Goal: Communication & Community: Ask a question

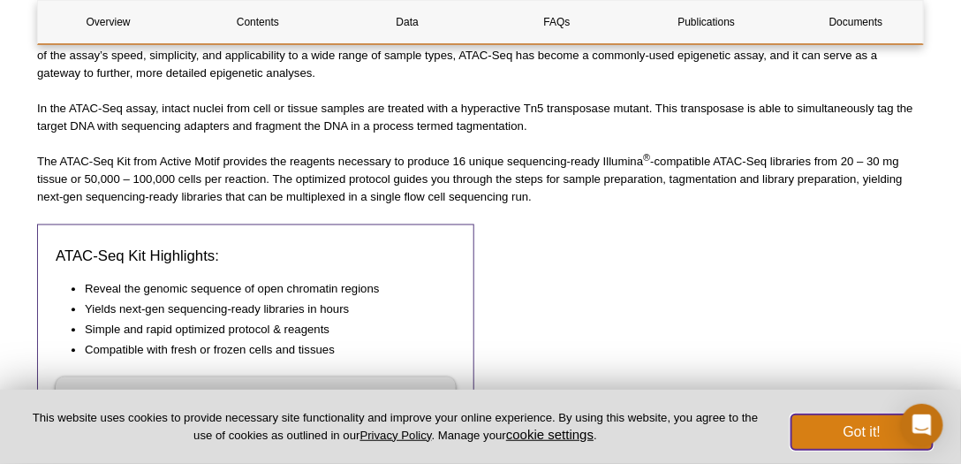
click at [845, 428] on button "Got it!" at bounding box center [861, 431] width 141 height 35
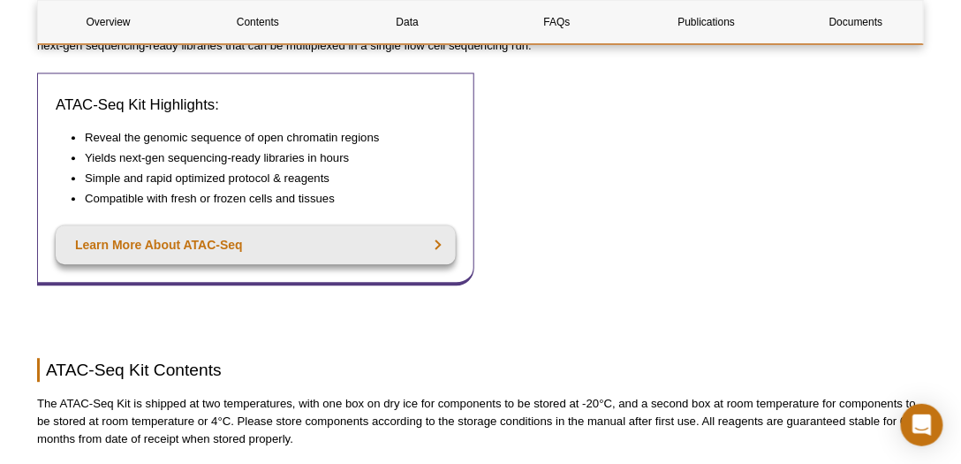
click at [102, 286] on div "ATAC-Seq Kit Highlights: Reveal the genomic sequence of open chromatin regions …" at bounding box center [255, 194] width 437 height 245
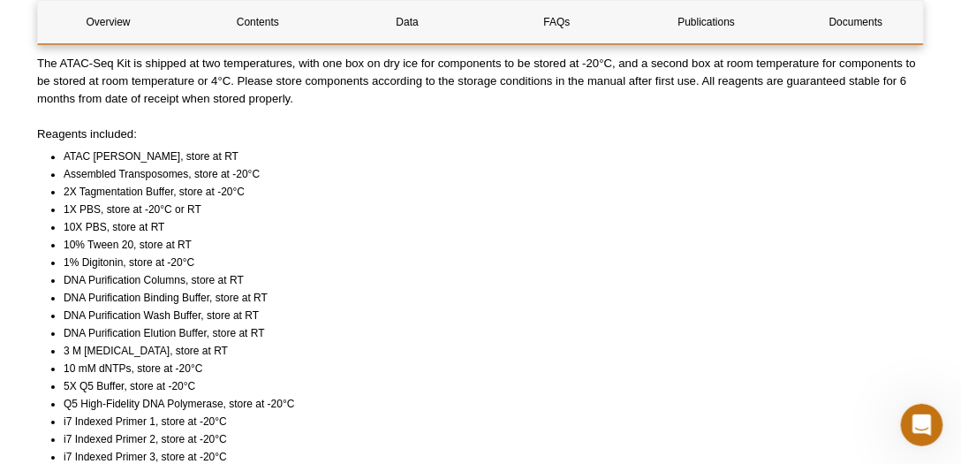
scroll to position [1199, 0]
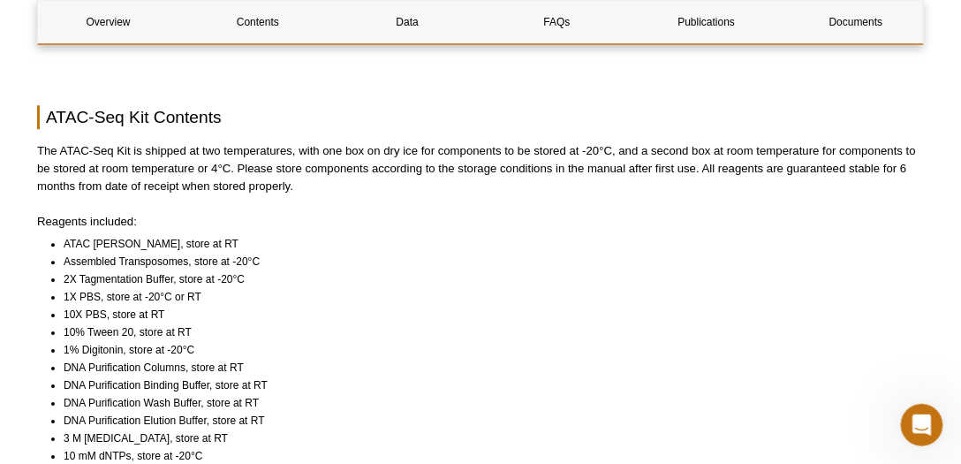
click at [460, 411] on li "DNA Purification Elution Buffer, store at RT" at bounding box center [486, 420] width 844 height 18
click at [396, 394] on li "DNA Purification Wash Buffer, store at RT" at bounding box center [486, 403] width 844 height 18
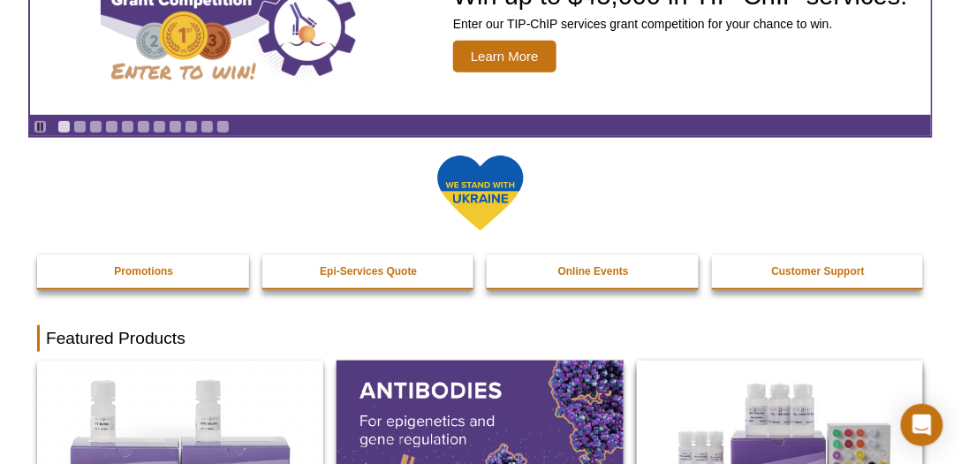
scroll to position [218, 0]
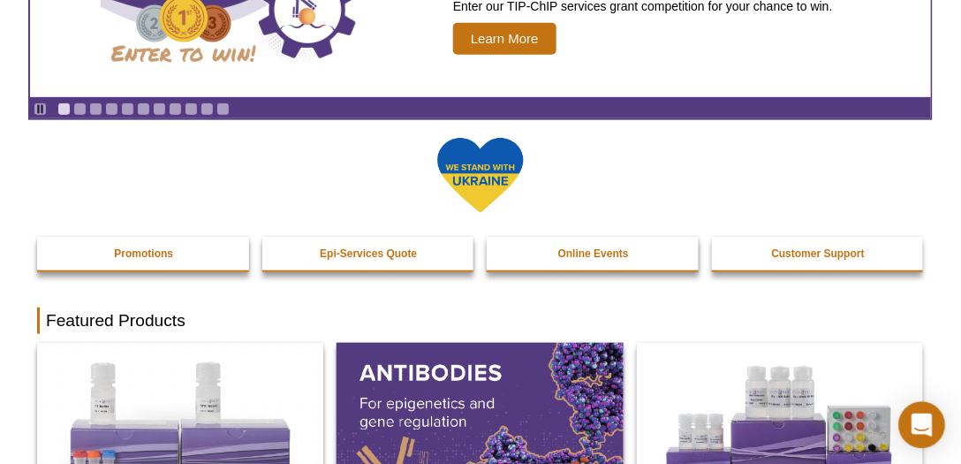
click at [930, 421] on icon "Open Intercom Messenger" at bounding box center [921, 424] width 20 height 23
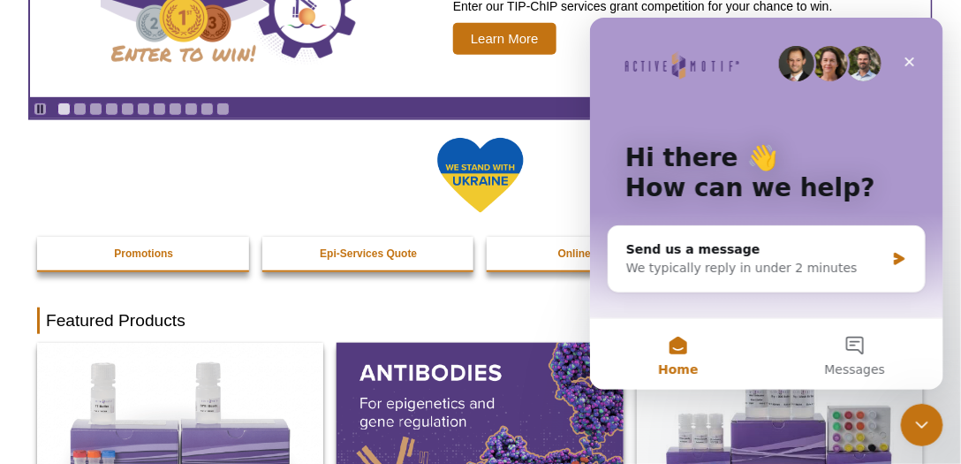
scroll to position [0, 0]
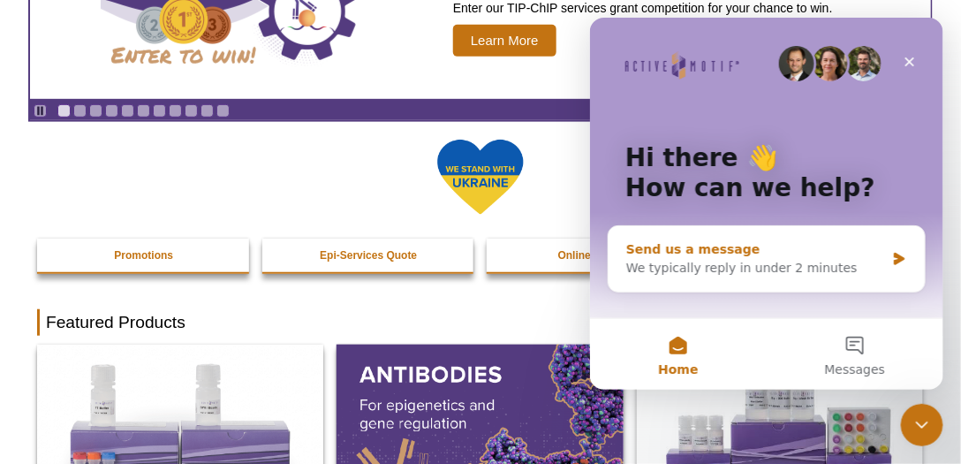
click at [750, 269] on div "We typically reply in under 2 minutes" at bounding box center [754, 267] width 259 height 19
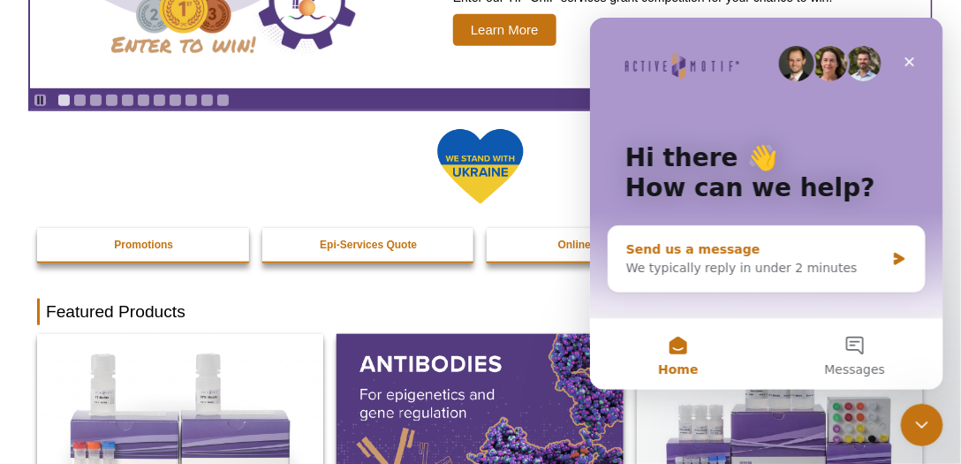
scroll to position [192, 0]
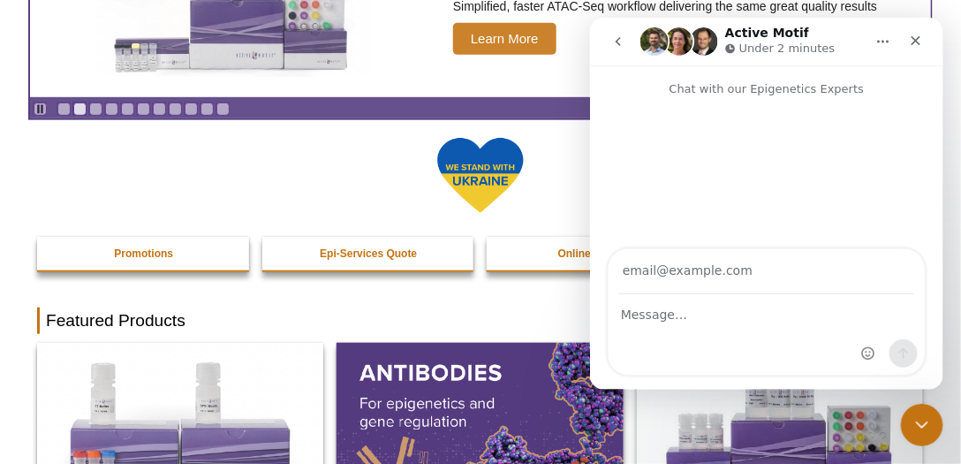
click at [739, 276] on input "Your email" at bounding box center [765, 270] width 295 height 45
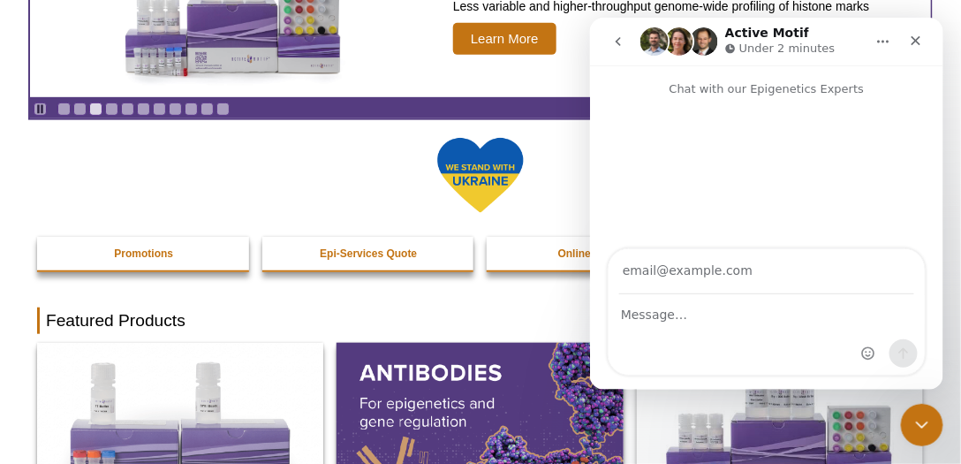
click at [738, 271] on input "Your email" at bounding box center [765, 270] width 295 height 45
click at [737, 269] on input "Your email" at bounding box center [765, 270] width 295 height 45
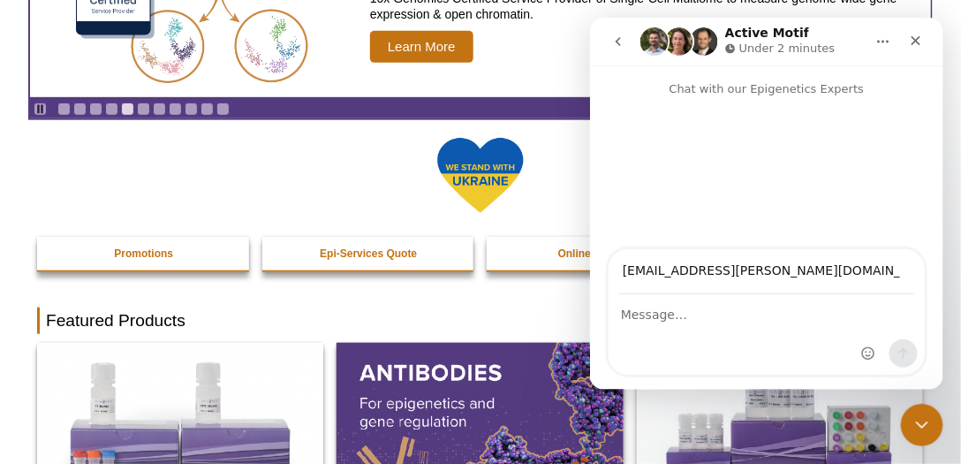
type input "[EMAIL_ADDRESS][PERSON_NAME][DOMAIN_NAME]"
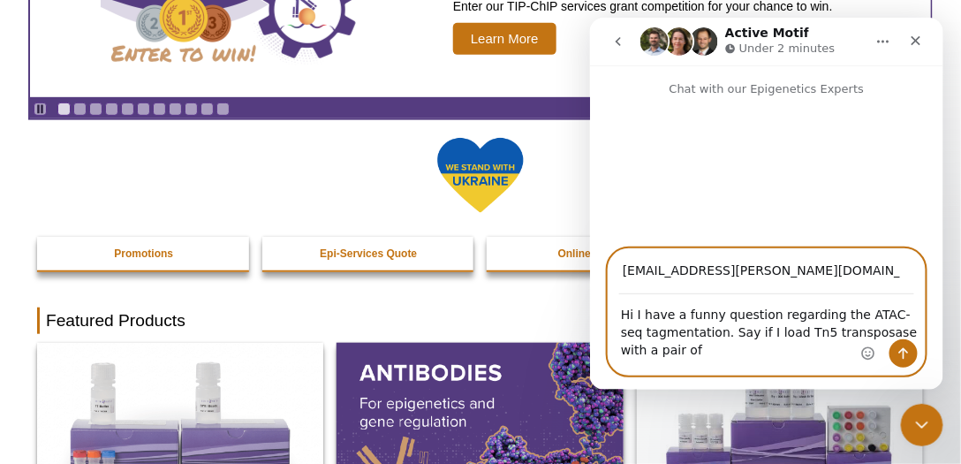
click at [748, 350] on textarea "Hi I have a funny question regarding the ATAC-seq tagmentation. Say if I load T…" at bounding box center [765, 326] width 316 height 65
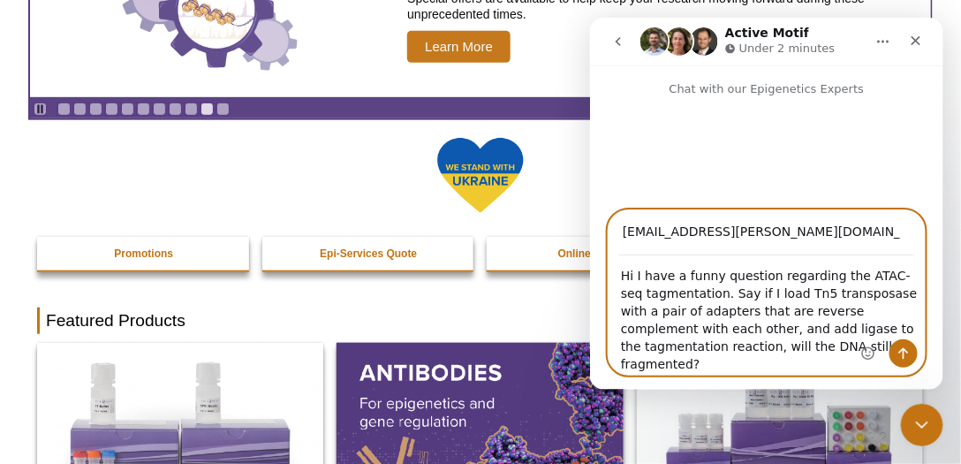
type textarea "Hi I have a funny question regarding the ATAC-seq tagmentation. Say if I load T…"
click at [901, 345] on button "Send a message…" at bounding box center [902, 352] width 28 height 28
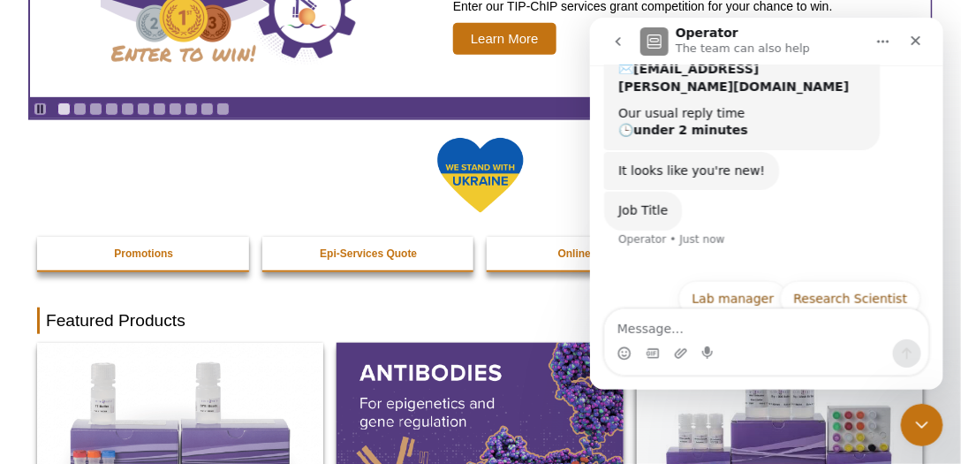
scroll to position [268, 0]
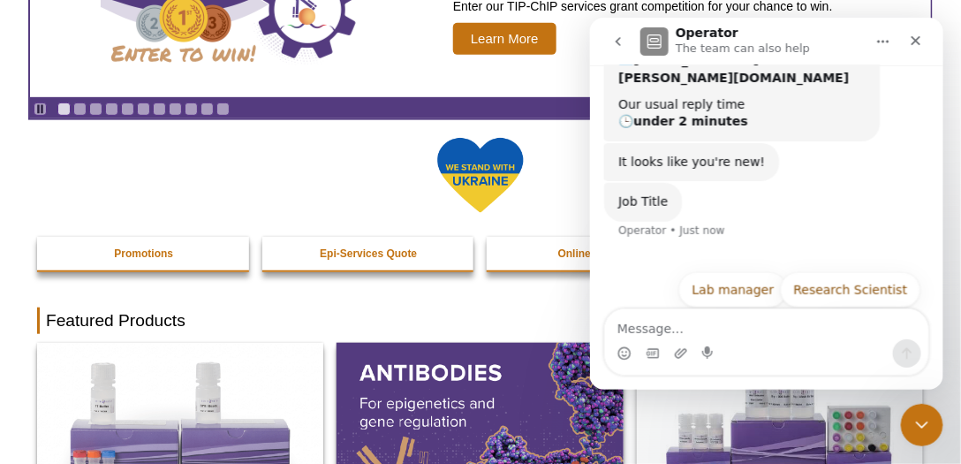
click at [818, 142] on div "It looks like you're new! Operator • Just now" at bounding box center [765, 162] width 325 height 41
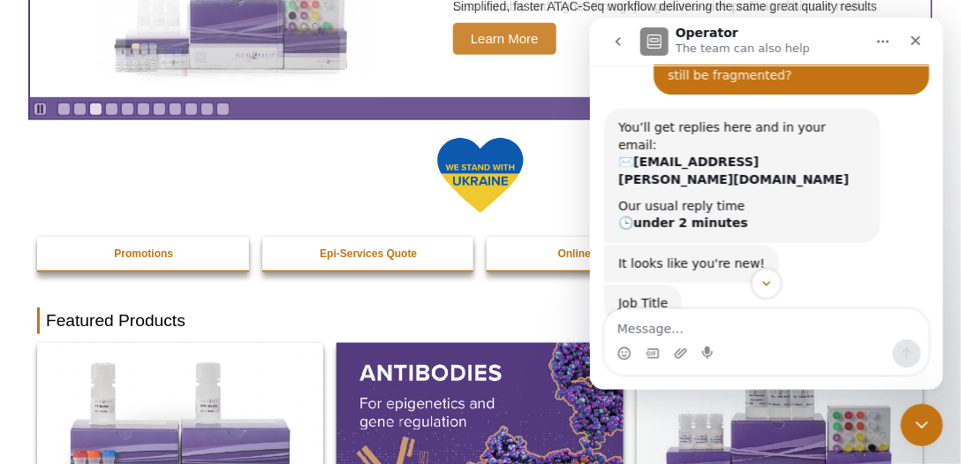
scroll to position [217, 0]
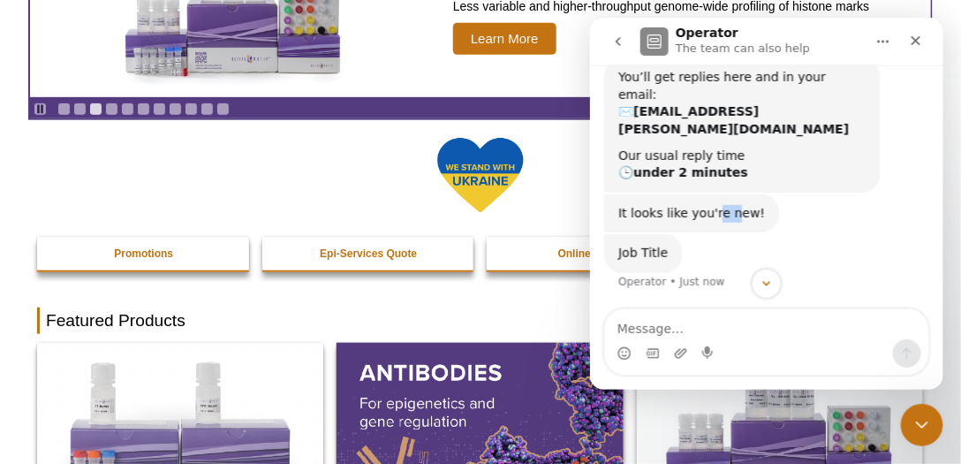
drag, startPoint x: 709, startPoint y: 161, endPoint x: 725, endPoint y: 160, distance: 15.9
click at [725, 204] on div "It looks like you're new!" at bounding box center [690, 213] width 147 height 18
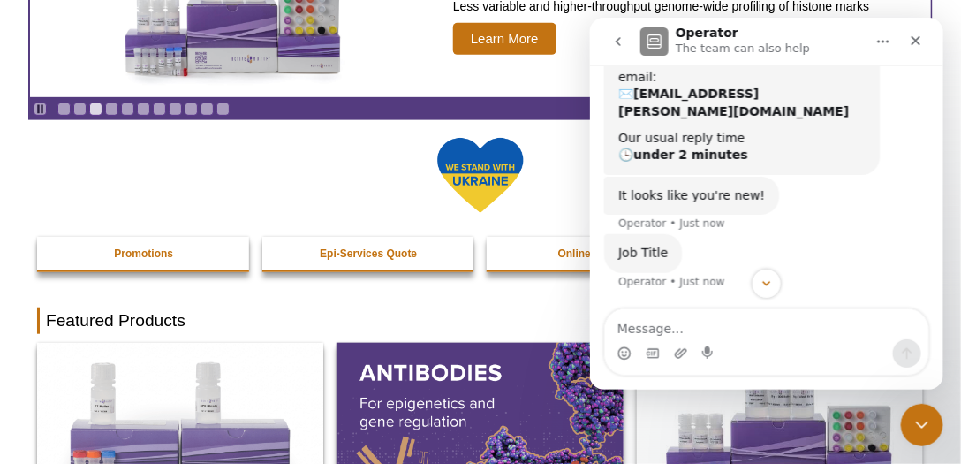
click at [791, 179] on div "It looks like you're new! Operator • Just now" at bounding box center [765, 205] width 325 height 58
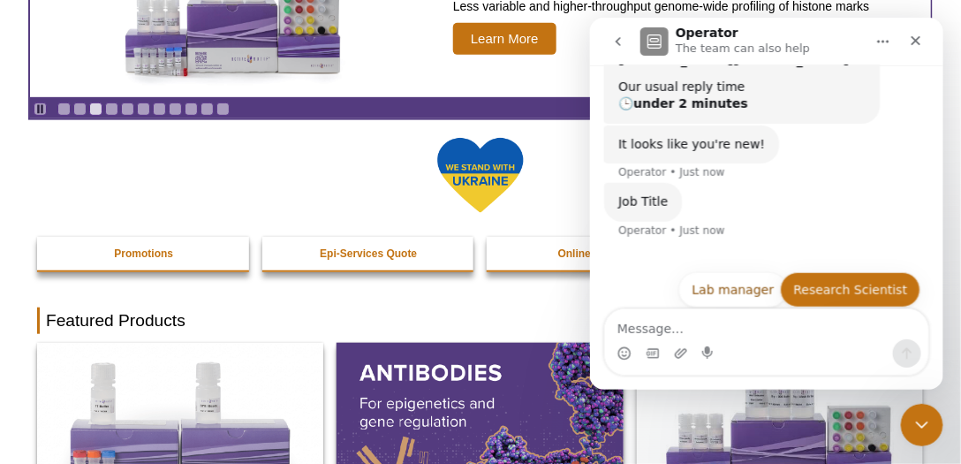
click at [857, 271] on button "Research Scientist" at bounding box center [849, 288] width 140 height 35
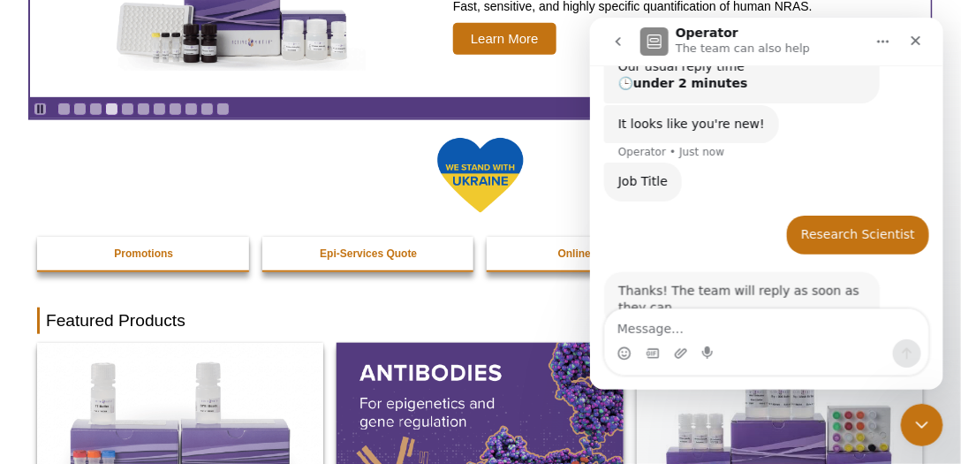
scroll to position [305, 0]
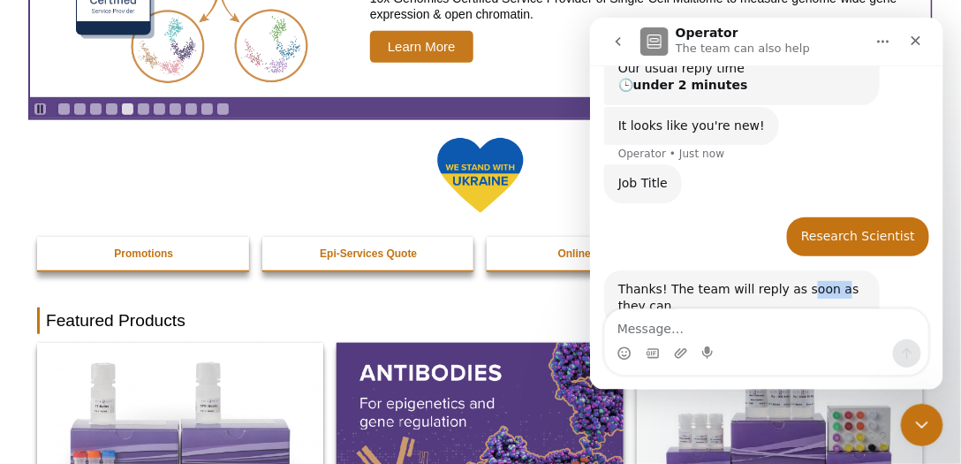
drag, startPoint x: 790, startPoint y: 233, endPoint x: 818, endPoint y: 238, distance: 27.7
click at [818, 280] on div "Thanks! The team will reply as soon as they can." at bounding box center [740, 297] width 247 height 34
click at [824, 280] on div "Thanks! The team will reply as soon as they can." at bounding box center [740, 297] width 247 height 34
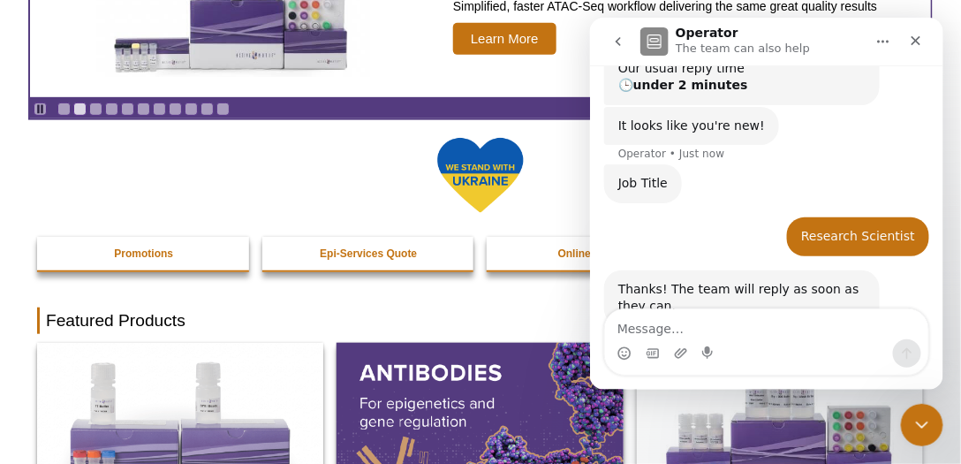
click at [778, 349] on div "Intercom messenger" at bounding box center [765, 352] width 323 height 28
click at [779, 343] on div "Intercom messenger" at bounding box center [765, 352] width 323 height 28
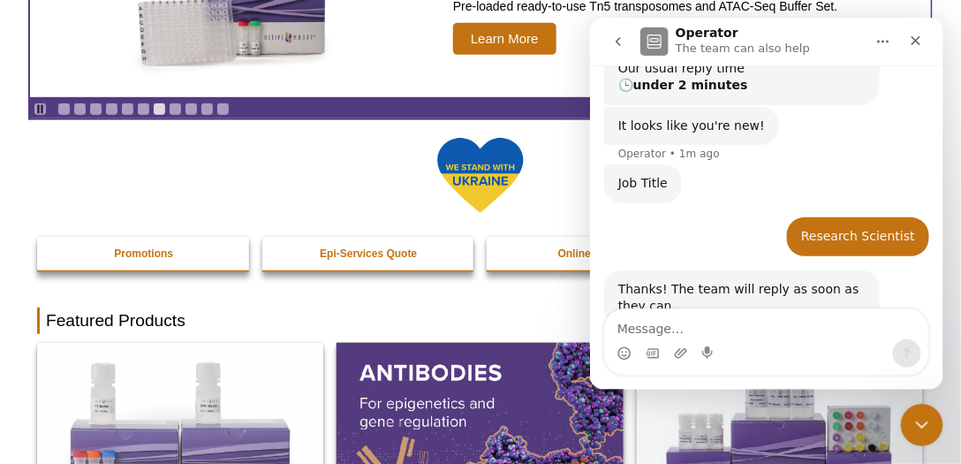
click at [541, 217] on div at bounding box center [480, 186] width 886 height 101
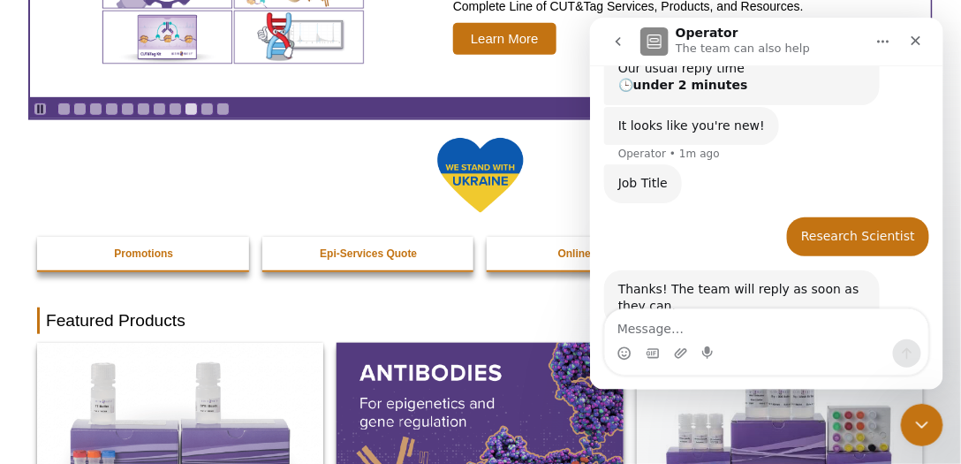
scroll to position [343, 0]
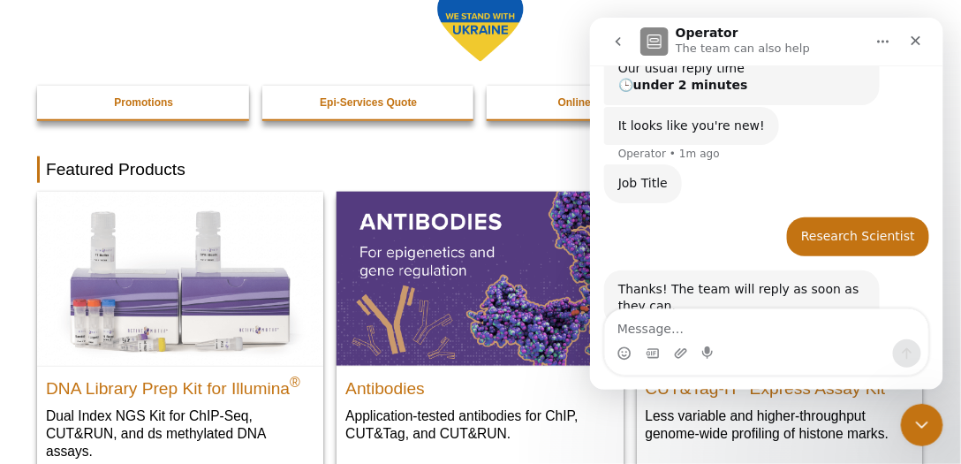
click at [414, 168] on h2 "Featured Products" at bounding box center [480, 169] width 886 height 26
click at [909, 38] on icon "Close" at bounding box center [915, 40] width 14 height 14
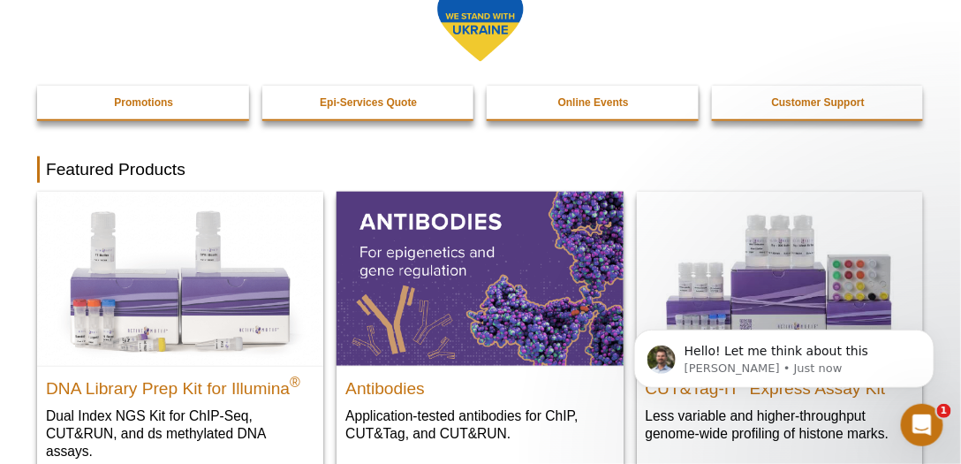
scroll to position [381, 0]
click at [801, 352] on p "Hello! Let me think about this" at bounding box center [797, 351] width 228 height 18
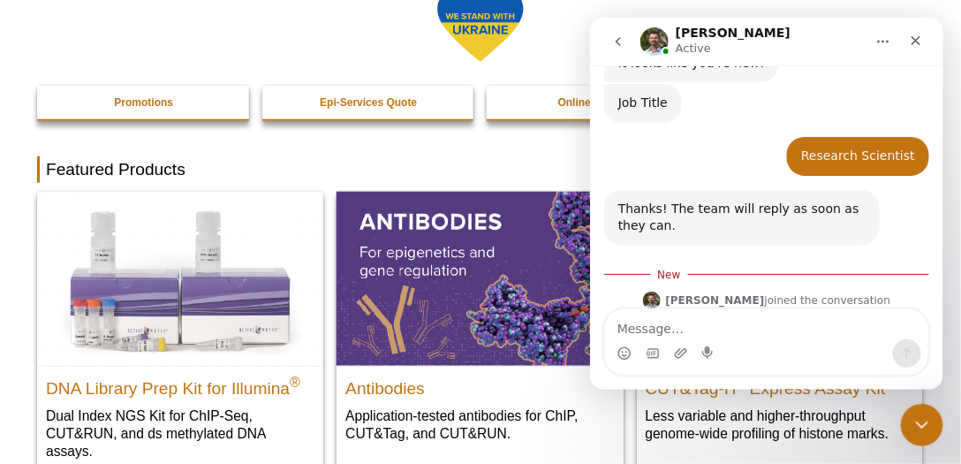
scroll to position [410, 0]
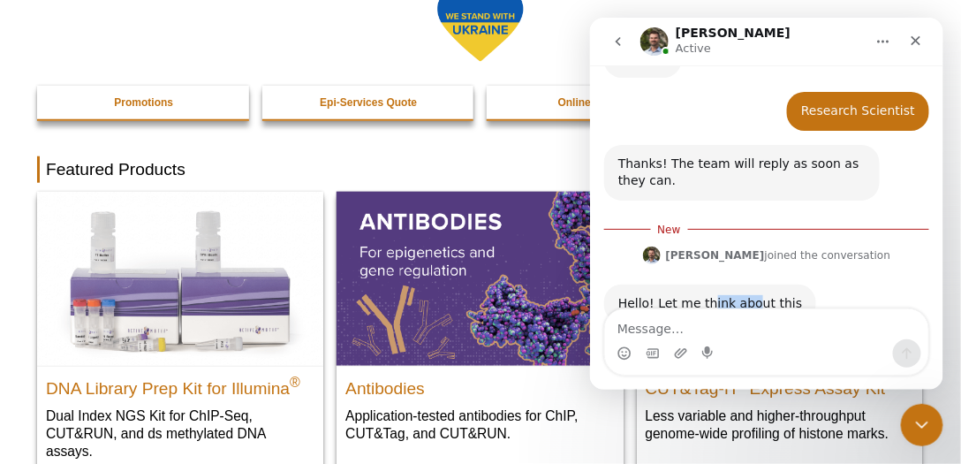
drag, startPoint x: 704, startPoint y: 252, endPoint x: 741, endPoint y: 251, distance: 37.1
click at [741, 294] on div "Hello! Let me think about this" at bounding box center [709, 303] width 184 height 18
click at [762, 301] on div "Hello! Let me think about this [PERSON_NAME] • Just now" at bounding box center [765, 322] width 325 height 78
click at [777, 350] on div "Intercom messenger" at bounding box center [765, 352] width 323 height 28
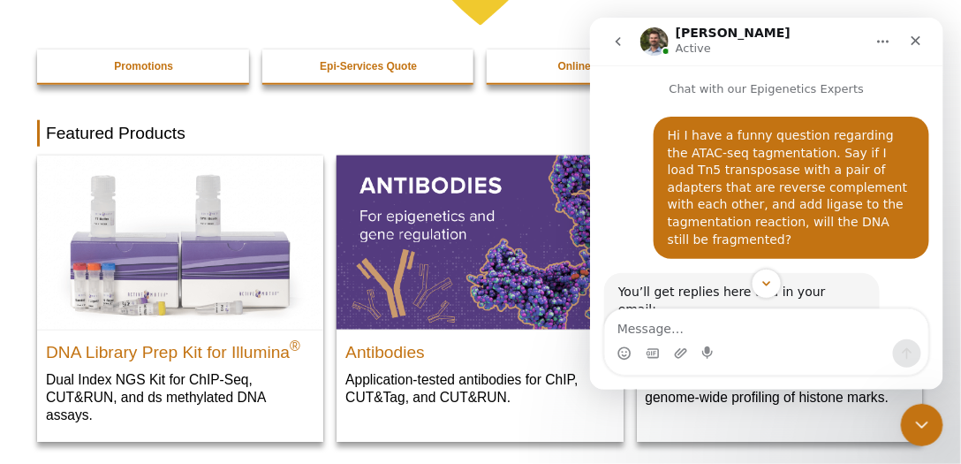
scroll to position [393, 0]
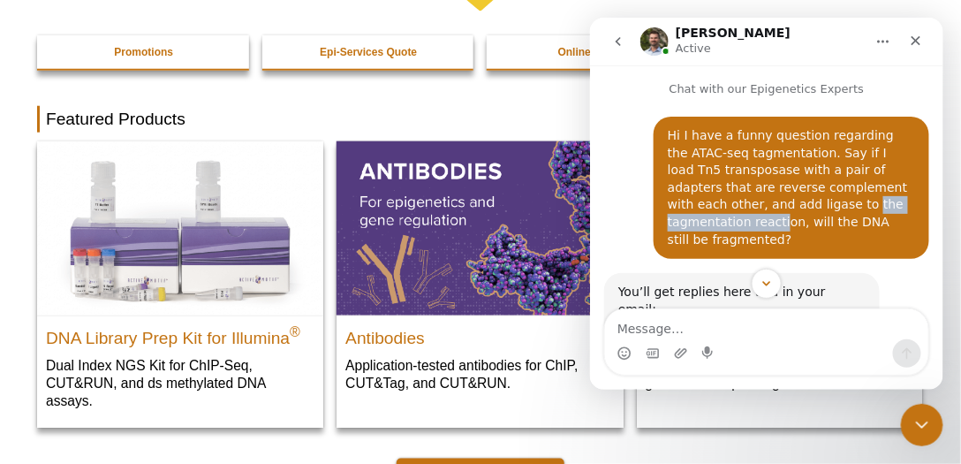
drag, startPoint x: 734, startPoint y: 204, endPoint x: 866, endPoint y: 207, distance: 132.5
click at [866, 207] on div "Hi I have a funny question regarding the ATAC-seq tagmentation. Say if I load T…" at bounding box center [790, 186] width 247 height 121
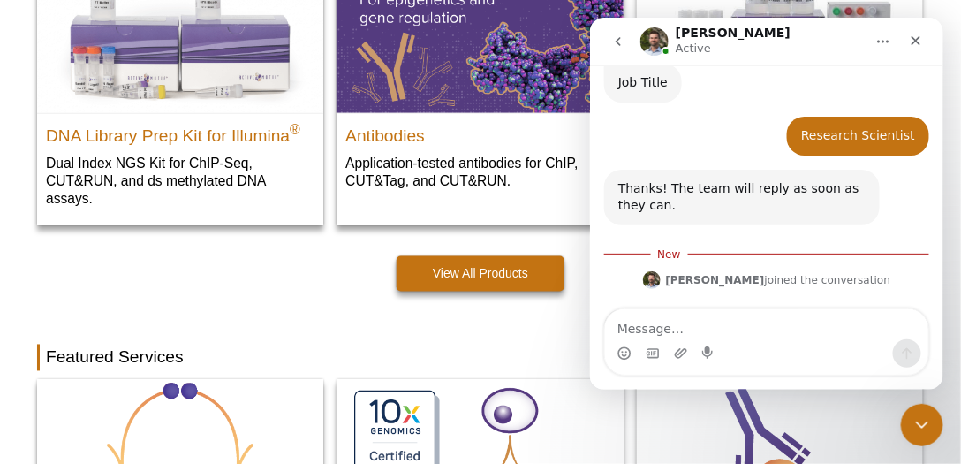
scroll to position [410, 0]
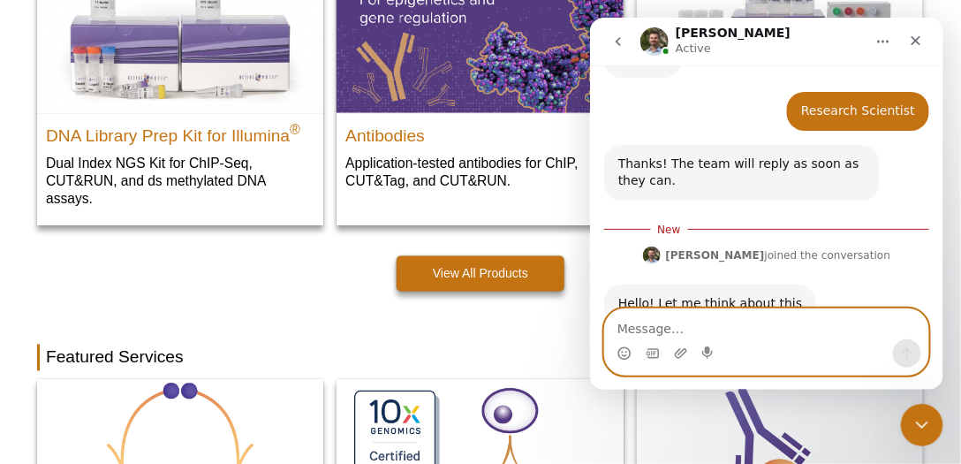
click at [741, 335] on textarea "Message…" at bounding box center [765, 323] width 323 height 30
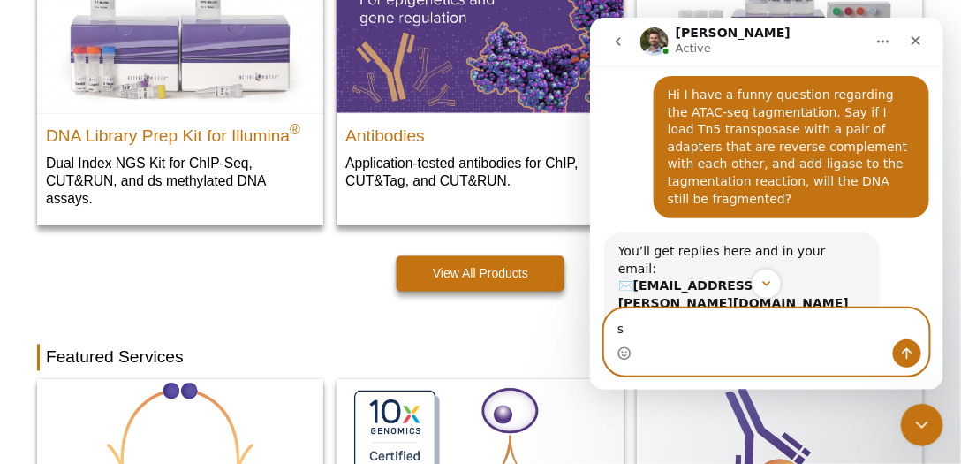
scroll to position [57, 0]
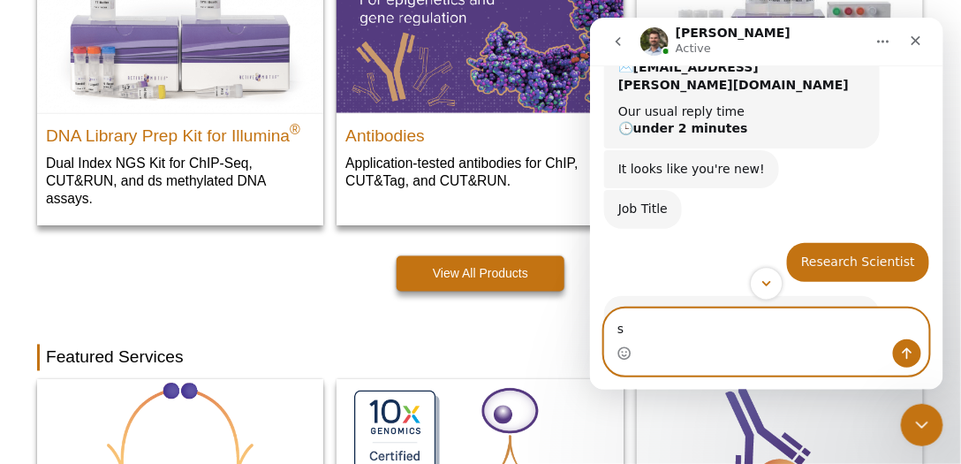
type textarea "s"
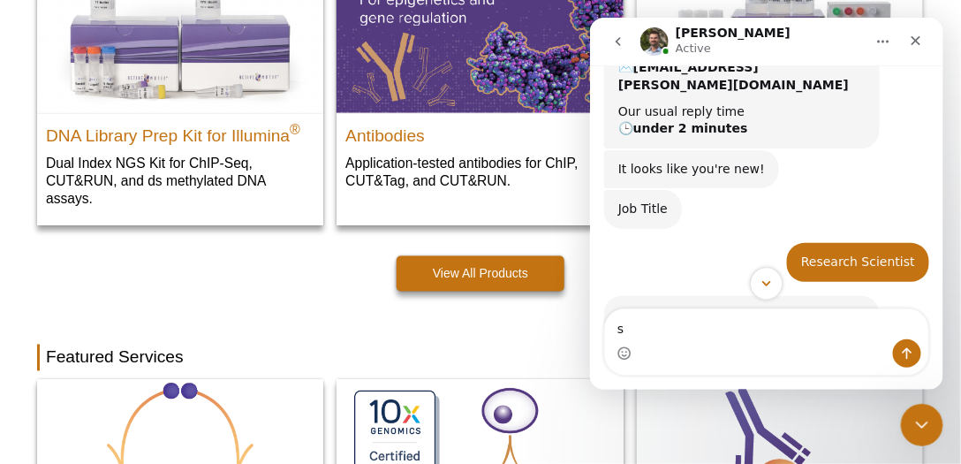
click at [764, 283] on icon "Scroll to bottom" at bounding box center [765, 282] width 9 height 5
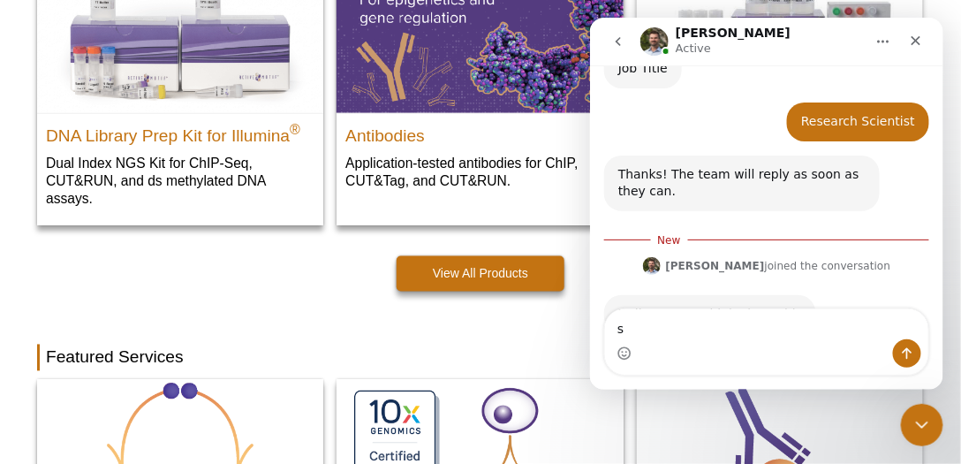
scroll to position [410, 0]
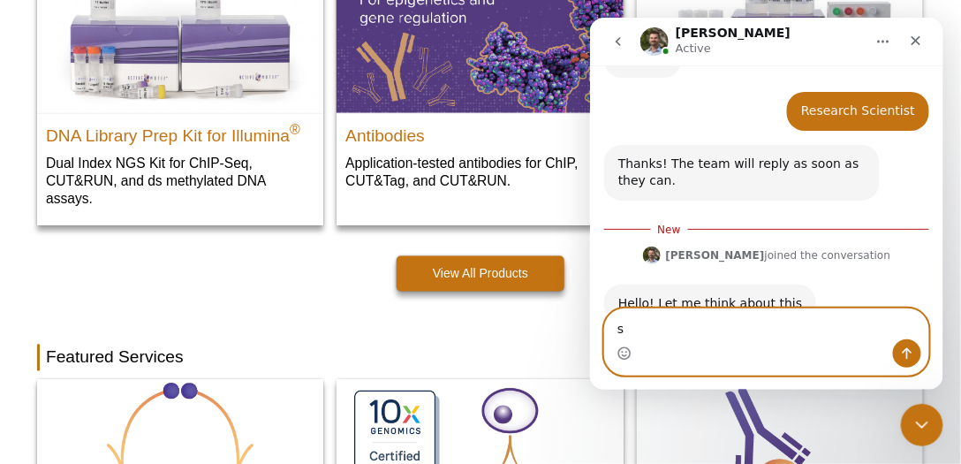
click at [702, 329] on textarea "s" at bounding box center [765, 323] width 323 height 30
type textarea "s"
type textarea "Sure. thanks [PERSON_NAME]."
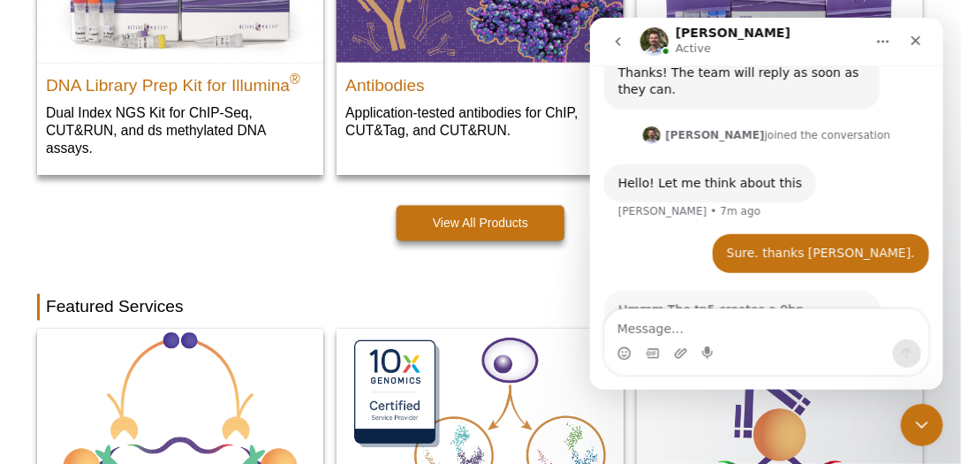
scroll to position [573, 0]
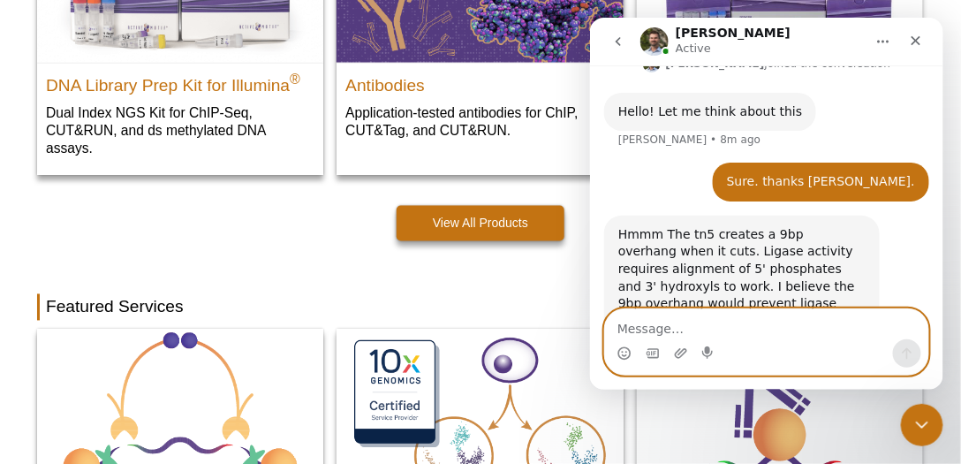
click at [681, 327] on textarea "Message…" at bounding box center [765, 323] width 323 height 30
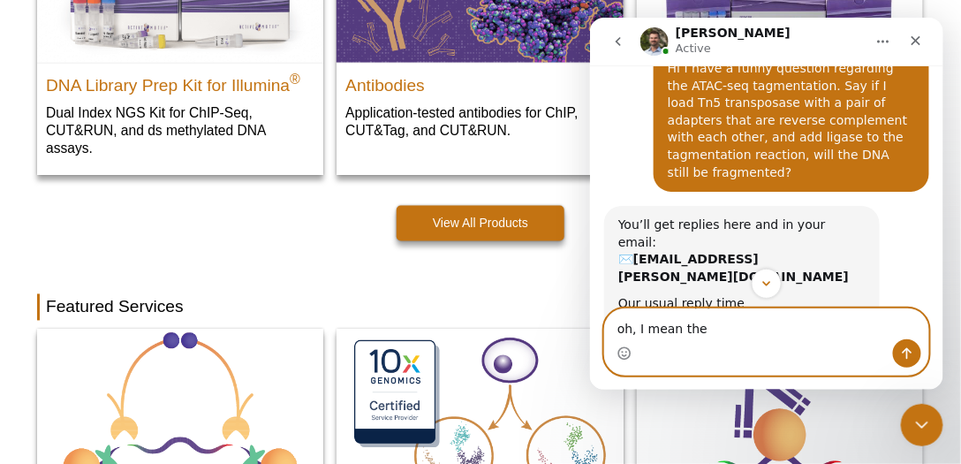
scroll to position [0, 0]
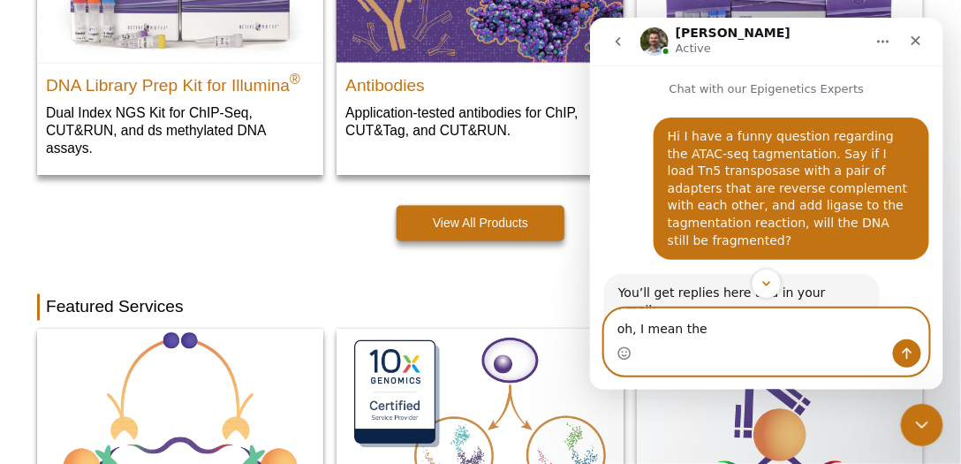
click at [717, 327] on textarea "oh, I mean the" at bounding box center [765, 323] width 323 height 30
click at [767, 336] on textarea "oh, I mean the adapters" at bounding box center [765, 323] width 323 height 30
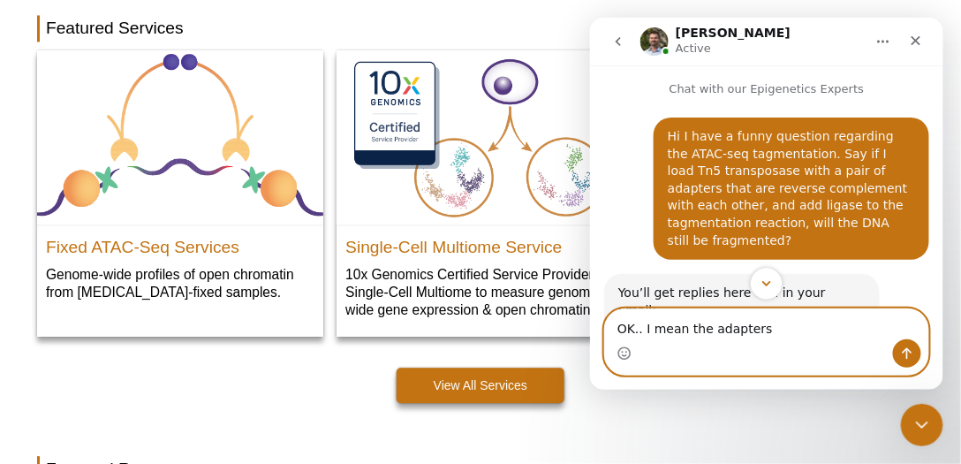
scroll to position [948, 0]
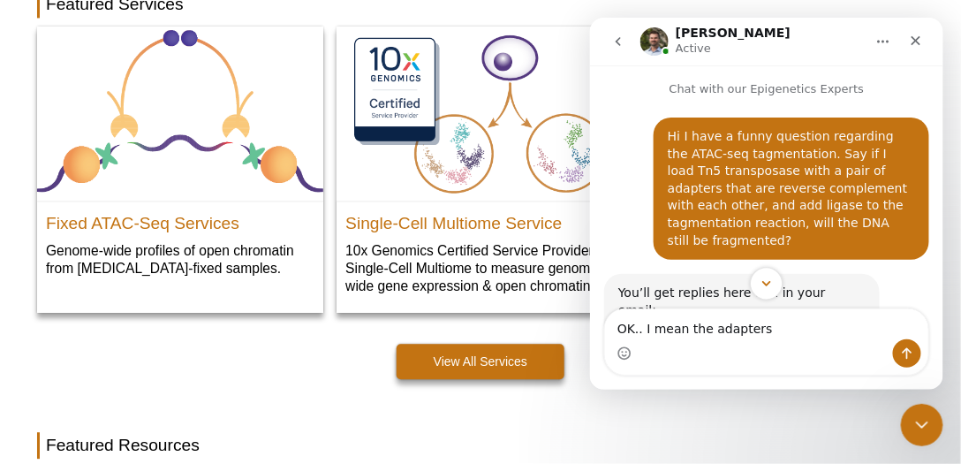
click at [770, 283] on icon "Scroll to bottom" at bounding box center [766, 283] width 16 height 16
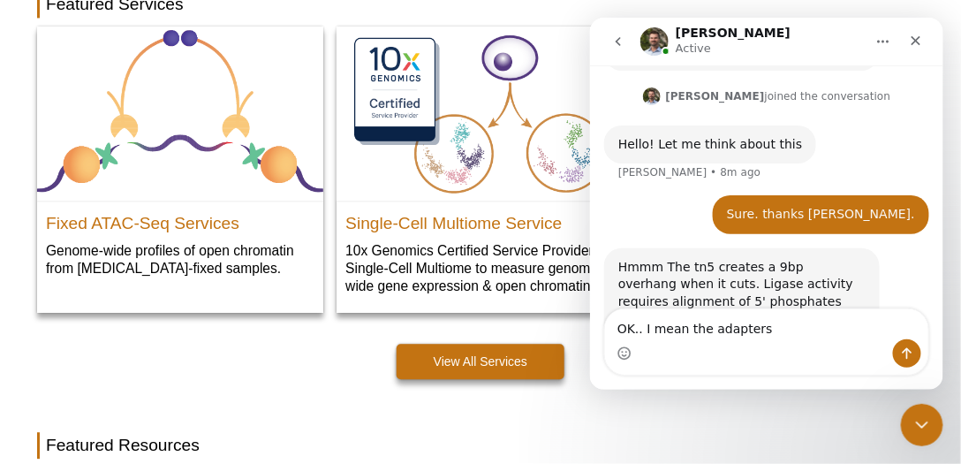
scroll to position [573, 0]
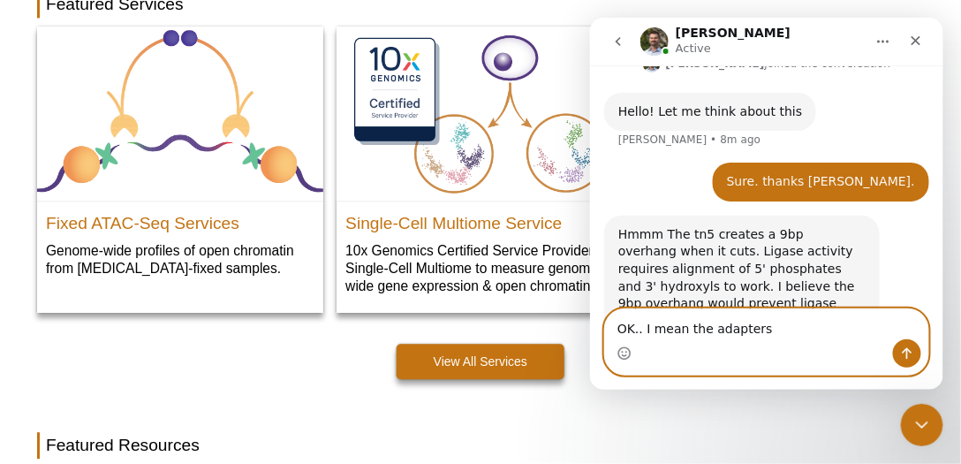
click at [773, 331] on textarea "OK.. I mean the adapters" at bounding box center [765, 323] width 323 height 30
click at [839, 324] on textarea "OK.. I mean the adapters are like this" at bounding box center [765, 323] width 323 height 30
click at [617, 351] on circle "Emoji picker" at bounding box center [622, 351] width 11 height 11
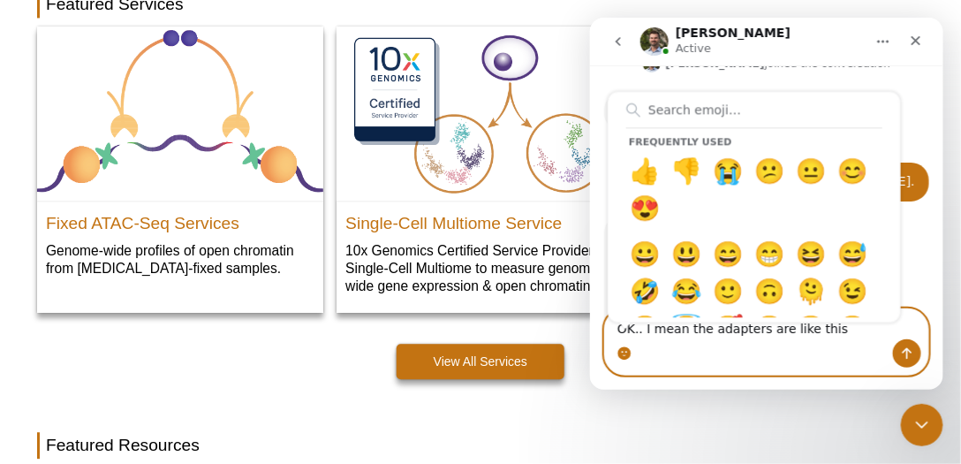
click at [621, 352] on circle "Emoji picker" at bounding box center [622, 351] width 11 height 11
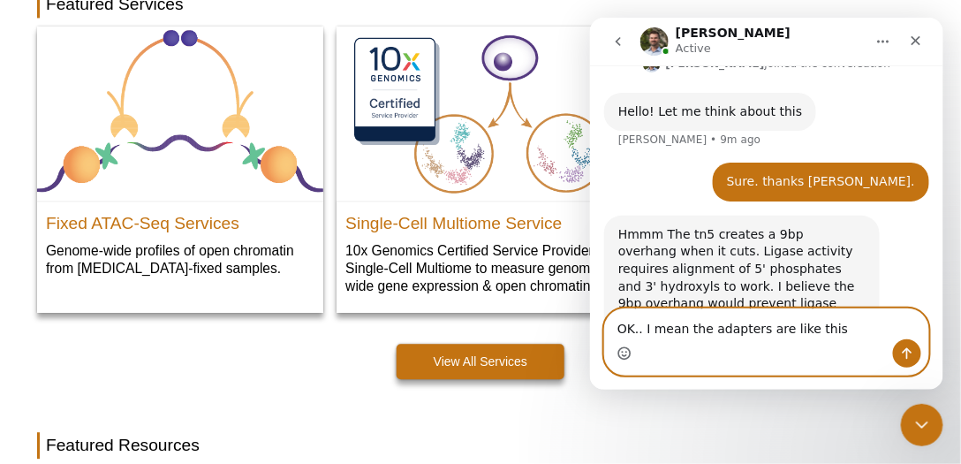
click at [621, 352] on icon "Emoji picker" at bounding box center [623, 352] width 14 height 14
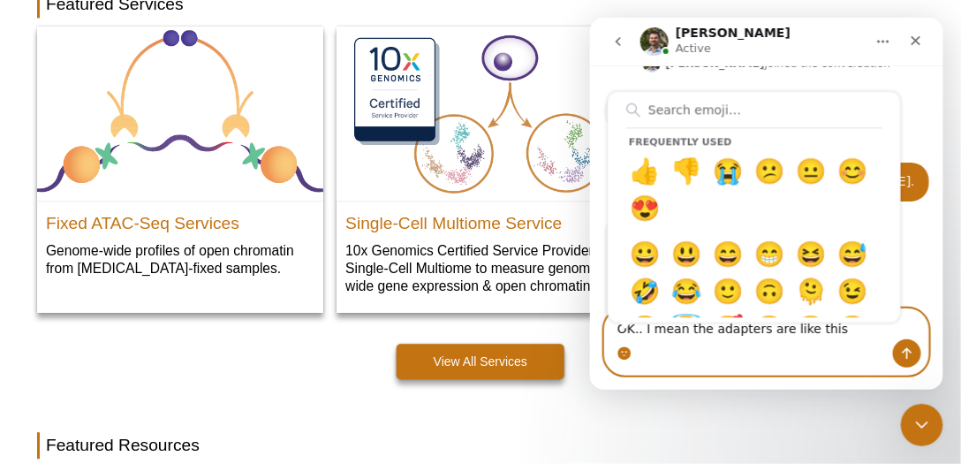
click at [621, 352] on circle "Emoji picker" at bounding box center [622, 351] width 11 height 11
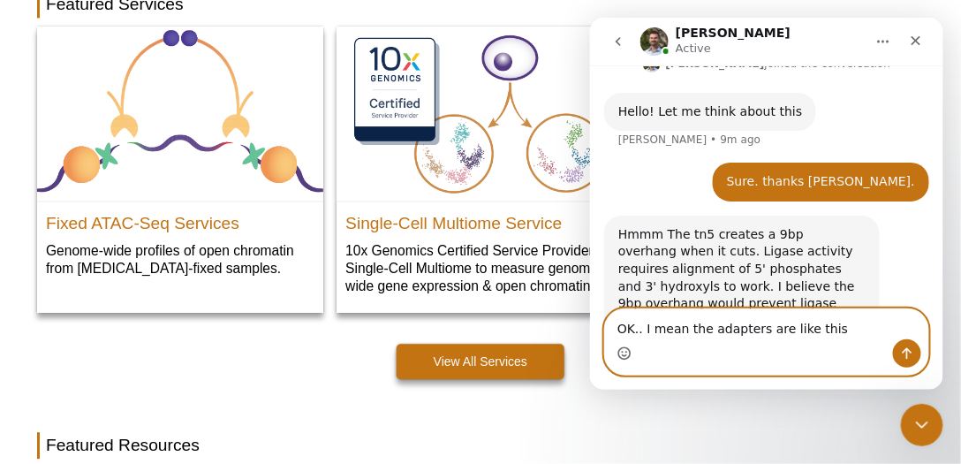
click at [852, 321] on textarea "OK.. I mean the adapters are like this" at bounding box center [765, 323] width 323 height 30
click at [845, 330] on textarea "OK.. I mean the adapters are like this" at bounding box center [765, 323] width 323 height 30
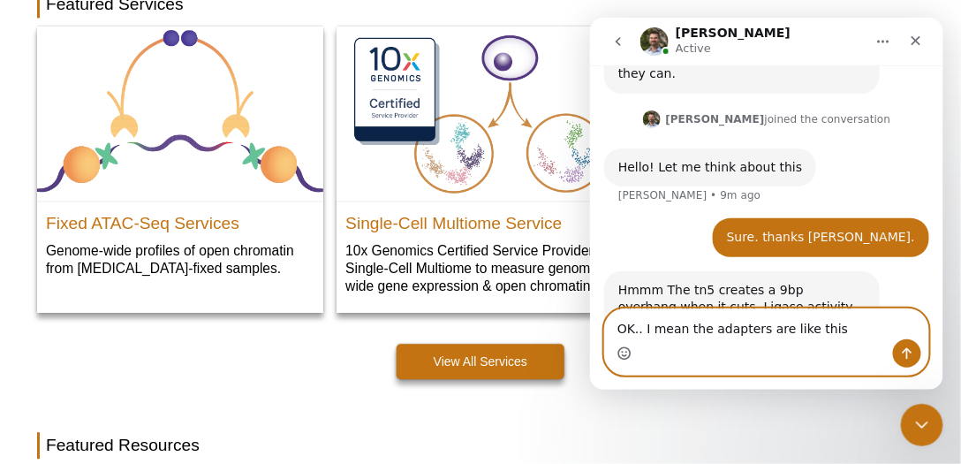
scroll to position [471, 0]
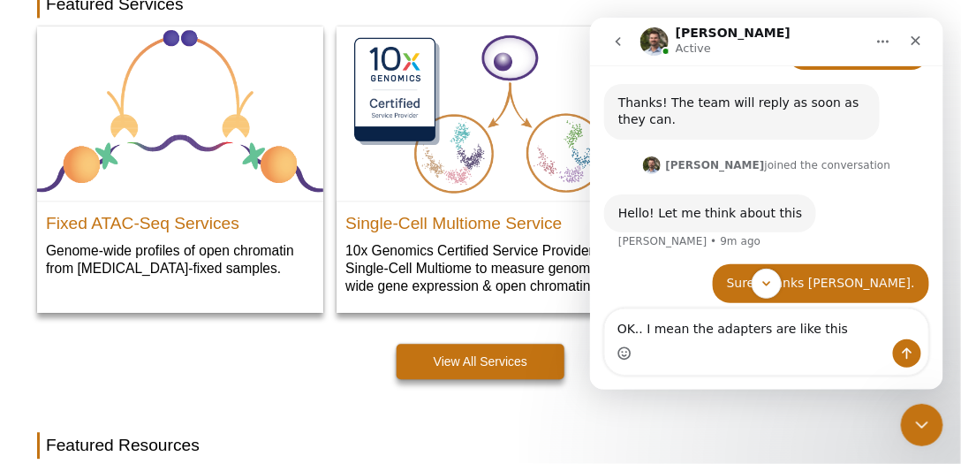
click at [865, 338] on div "Intercom messenger" at bounding box center [765, 352] width 323 height 28
drag, startPoint x: 856, startPoint y: 336, endPoint x: 864, endPoint y: 354, distance: 19.4
click at [837, 352] on div "Intercom messenger" at bounding box center [765, 352] width 323 height 28
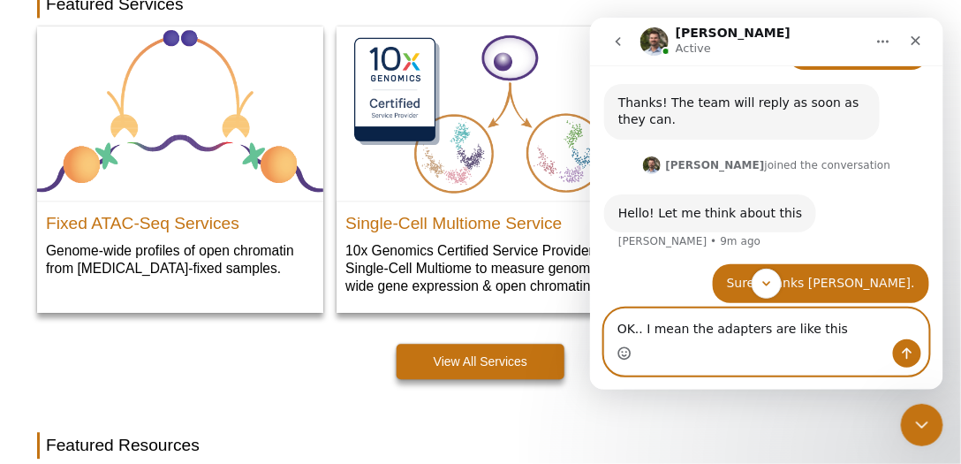
click at [826, 328] on textarea "OK.. I mean the adapters are like this" at bounding box center [765, 323] width 323 height 30
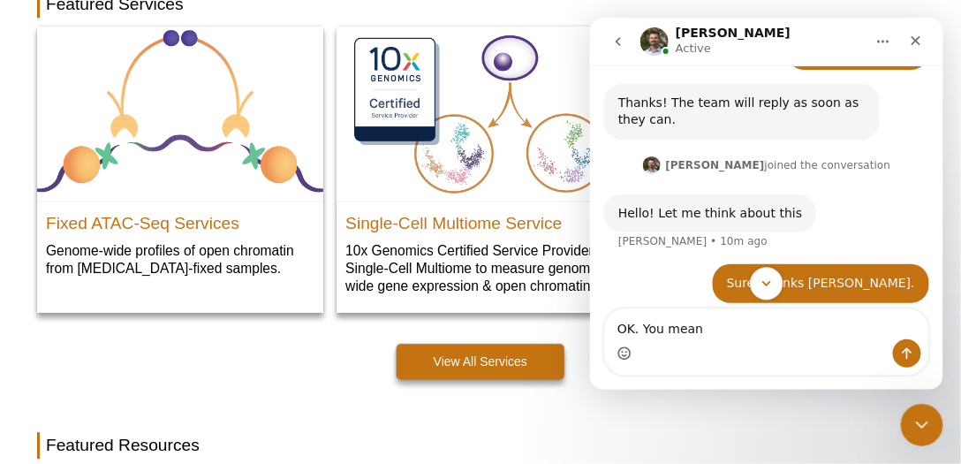
click at [772, 280] on icon "Scroll to bottom" at bounding box center [766, 283] width 16 height 16
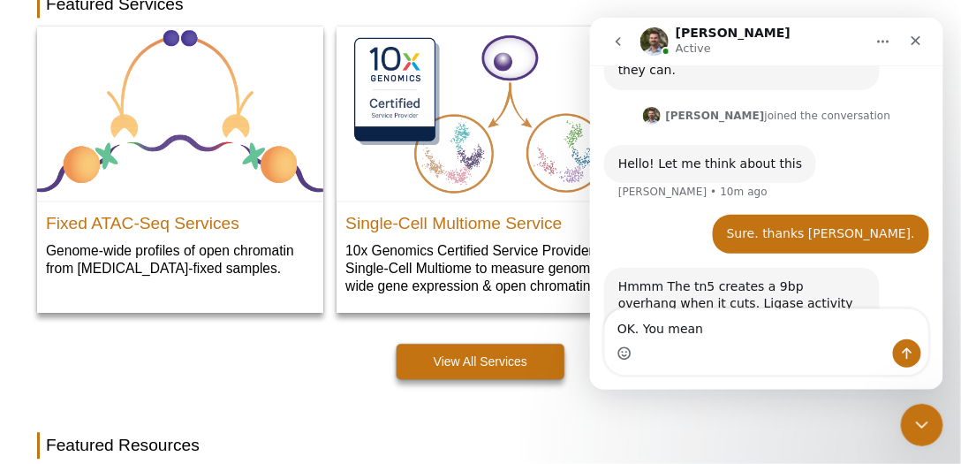
scroll to position [573, 0]
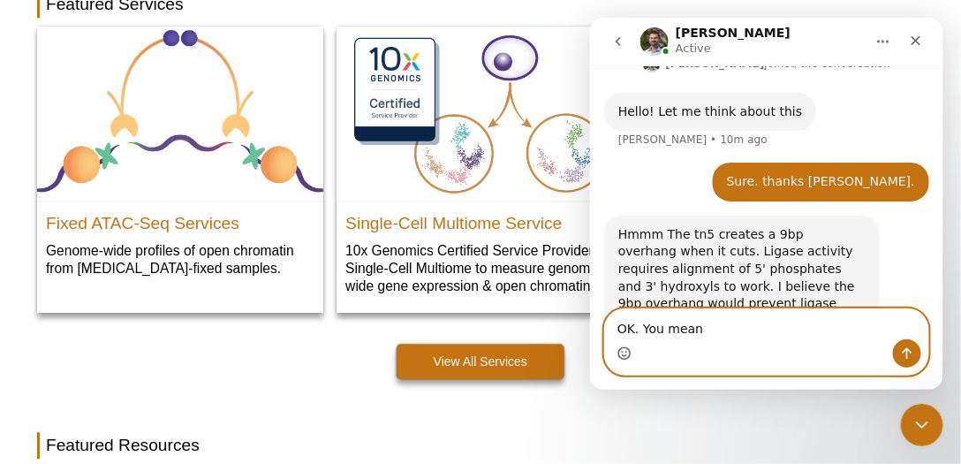
click at [735, 332] on textarea "OK. You mean" at bounding box center [765, 323] width 323 height 30
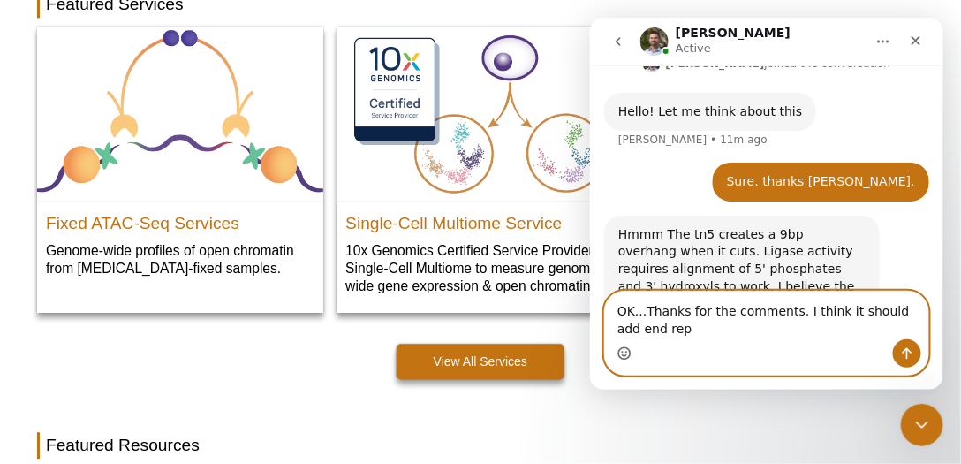
scroll to position [591, 0]
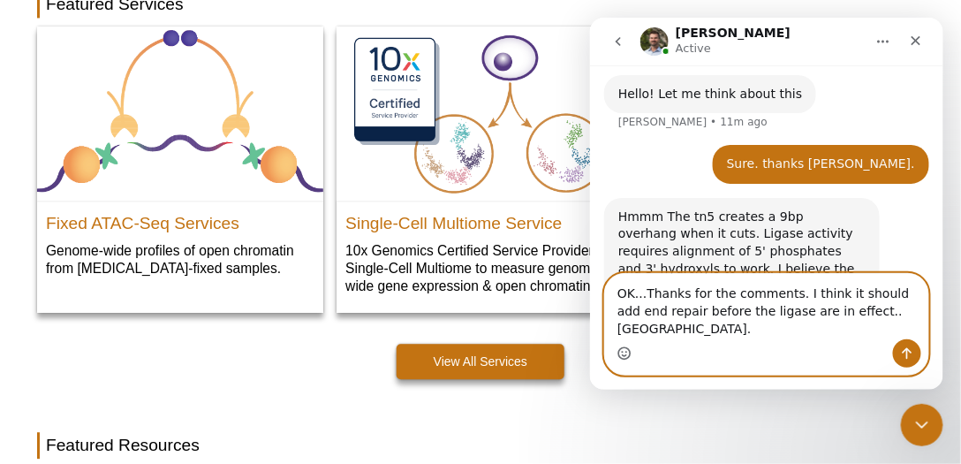
type textarea "OK...Thanks for the comments. I think it should add end repair before the ligas…"
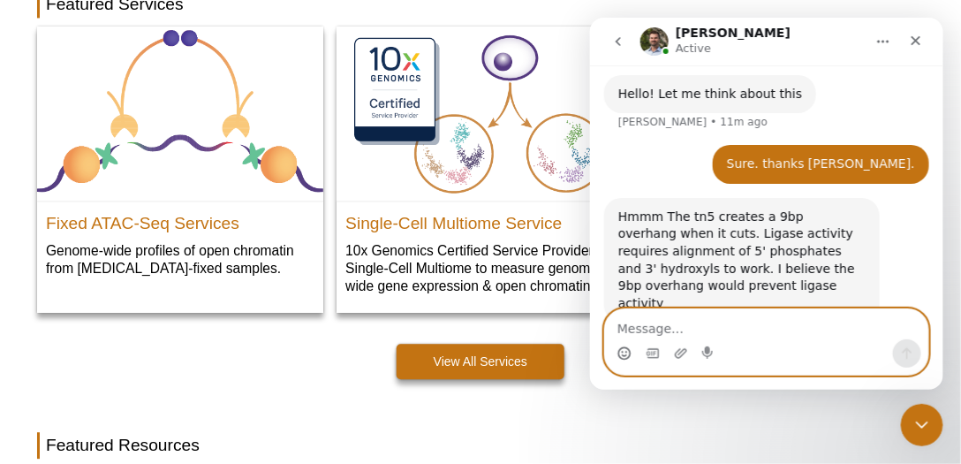
scroll to position [660, 0]
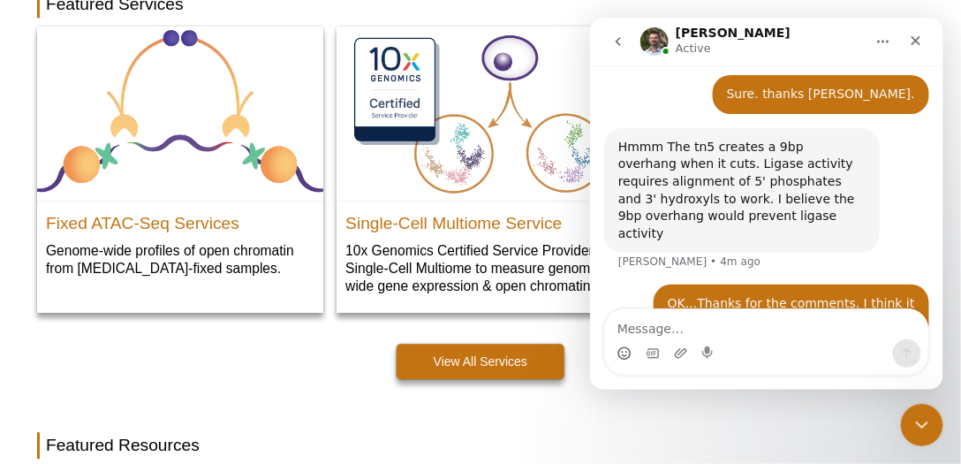
click at [802, 294] on div "OK...Thanks for the comments. I think it should add end repair before the ligas…" at bounding box center [790, 320] width 247 height 52
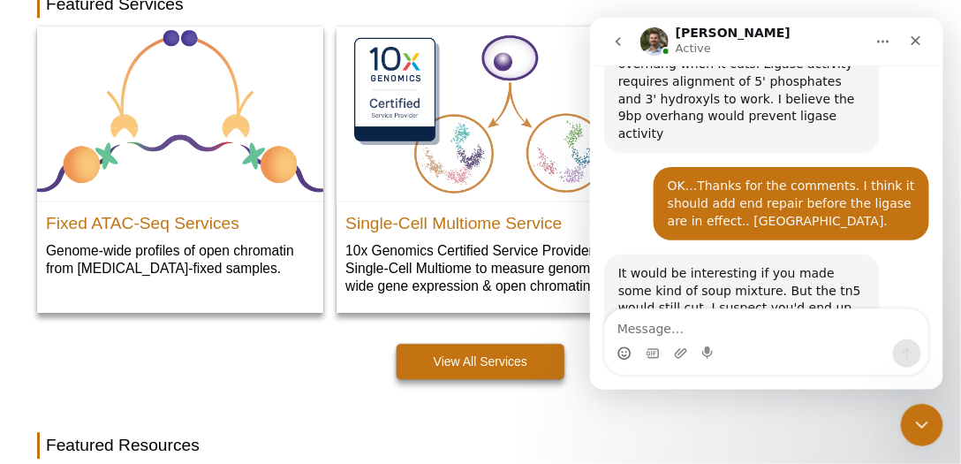
scroll to position [781, 0]
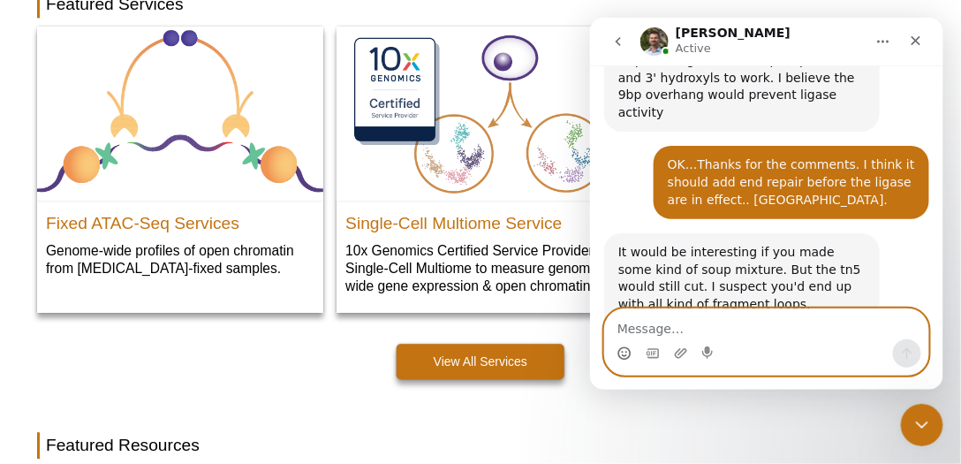
click at [751, 328] on textarea "Message…" at bounding box center [765, 323] width 323 height 30
type textarea "y"
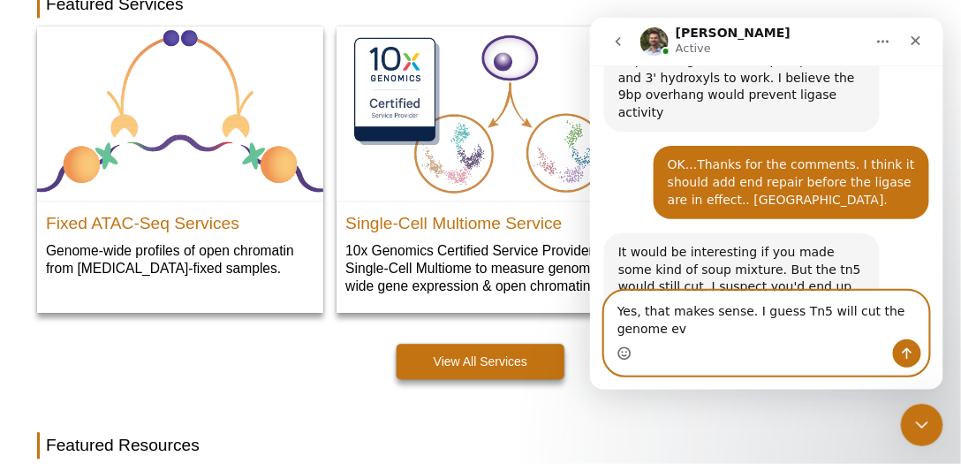
scroll to position [799, 0]
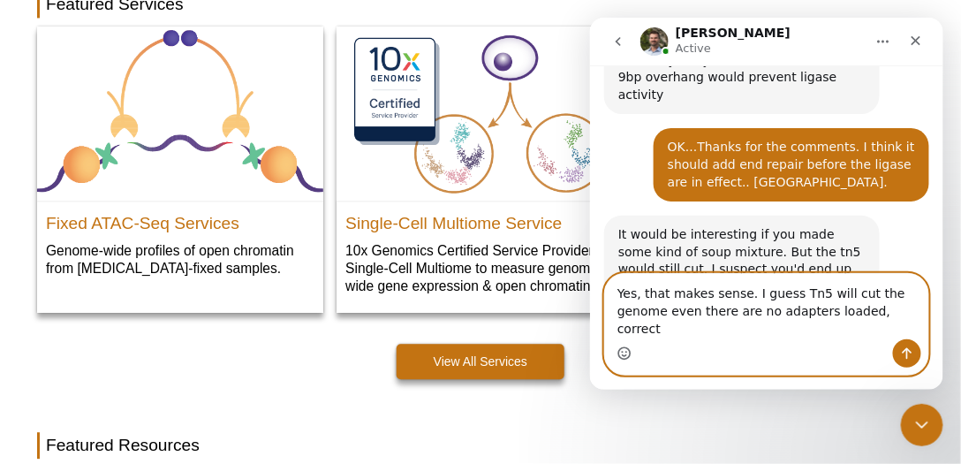
type textarea "Yes, that makes sense. I guess Tn5 will cut the genome even there are no adapte…"
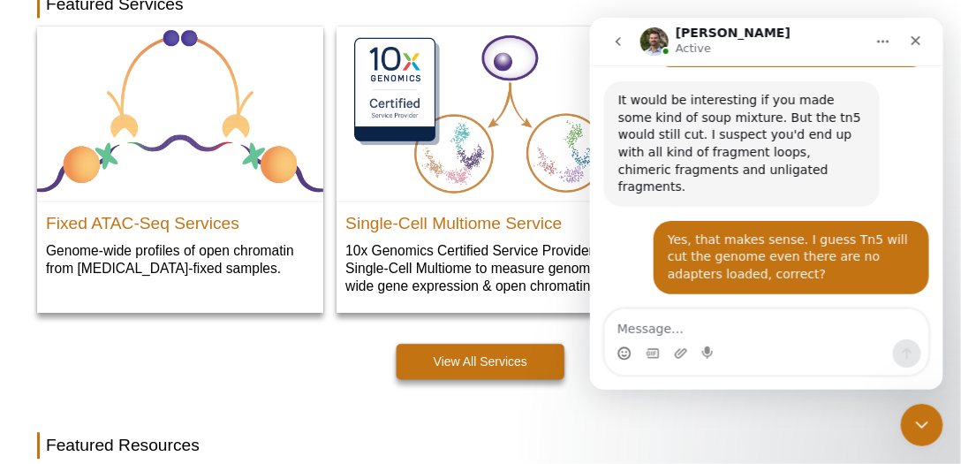
scroll to position [939, 0]
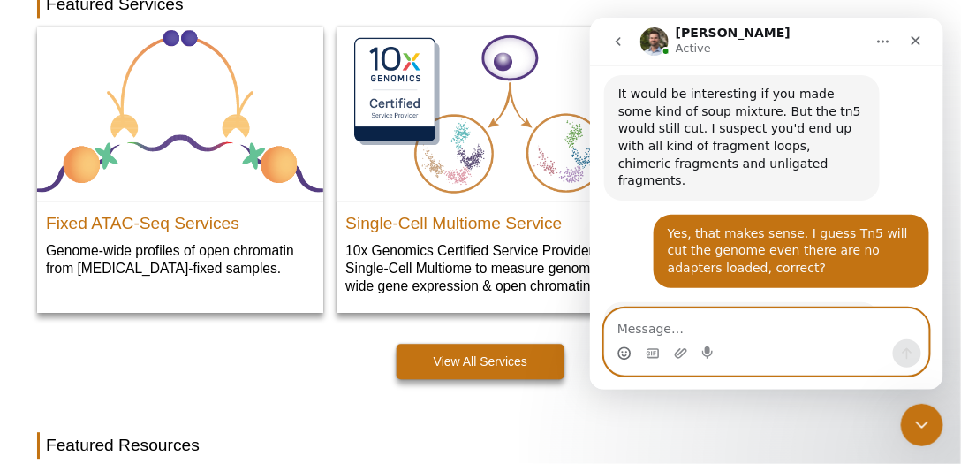
click at [738, 320] on textarea "Message…" at bounding box center [765, 323] width 323 height 30
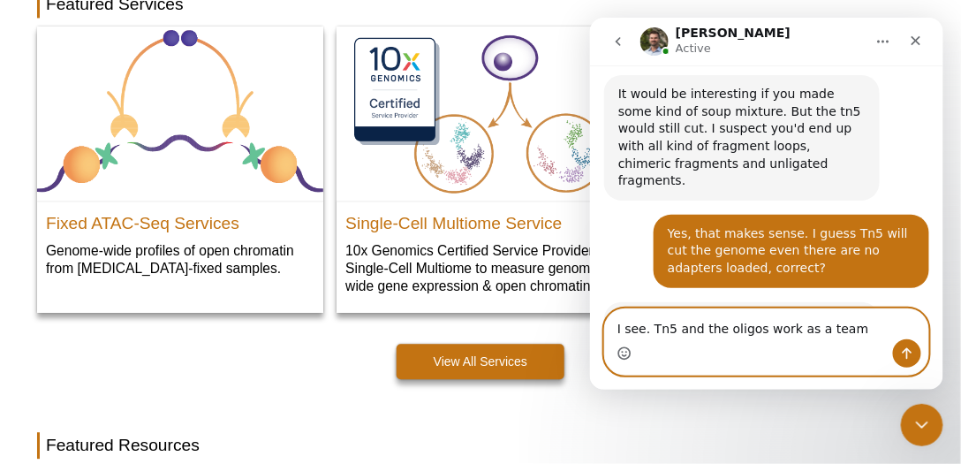
type textarea "I see. Tn5 and the oligos work as a team."
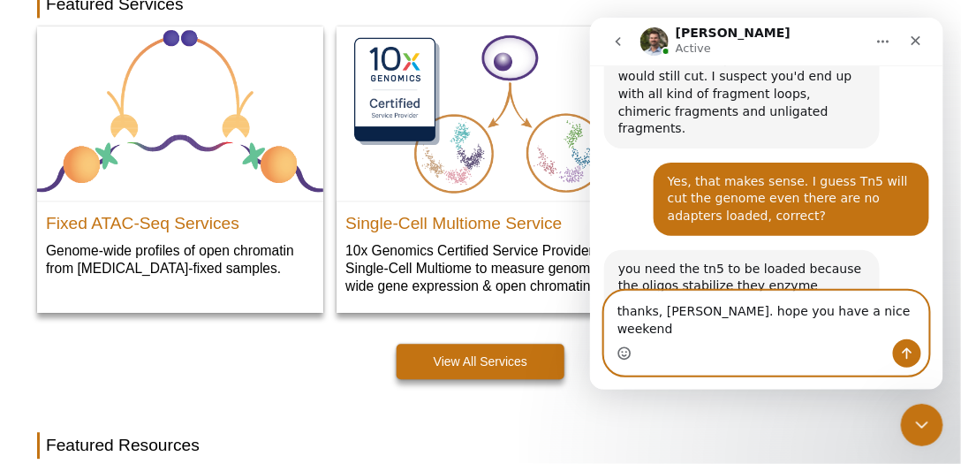
type textarea "thanks, [PERSON_NAME]. hope you have a nice weekend."
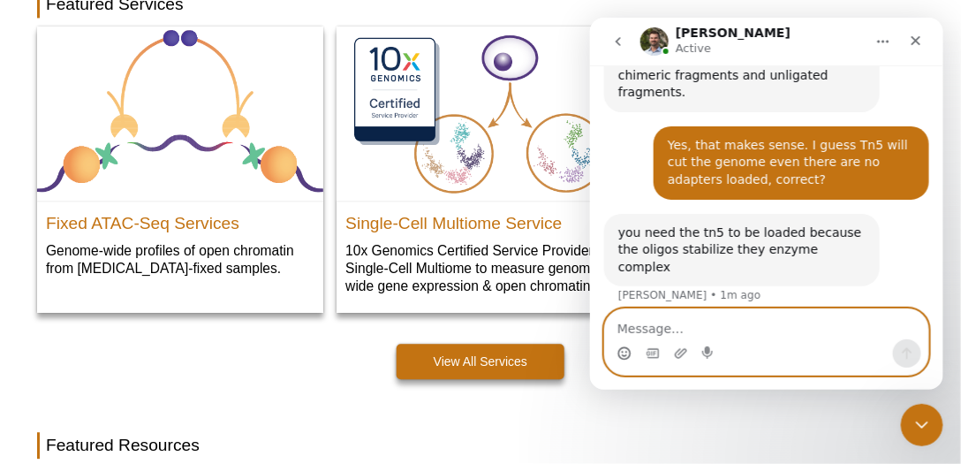
scroll to position [1032, 0]
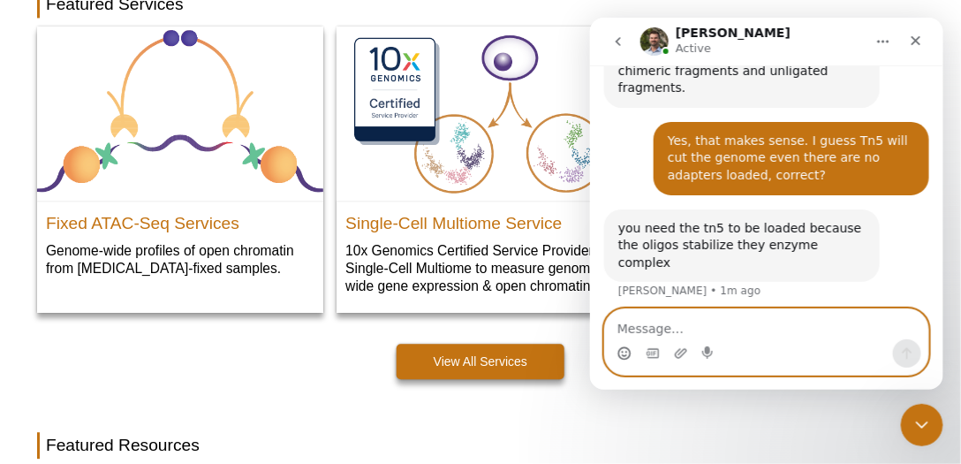
click at [738, 326] on textarea "Message…" at bounding box center [765, 323] width 323 height 30
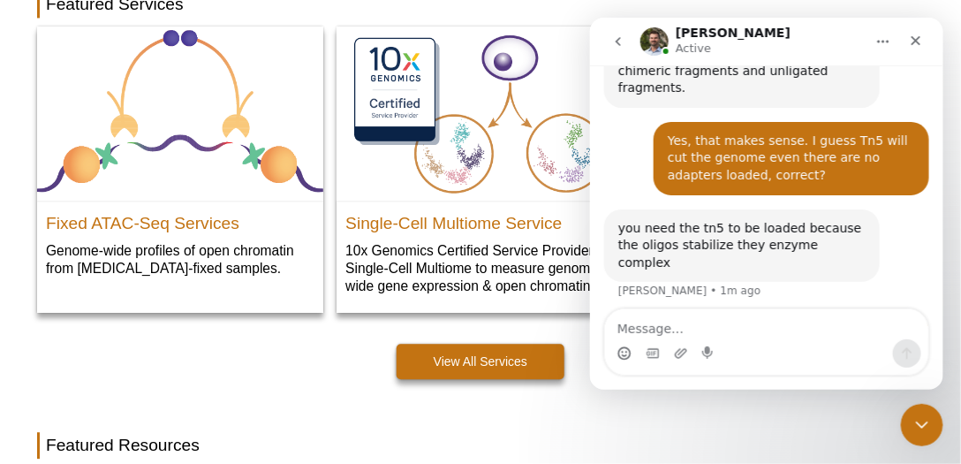
click at [236, 357] on div "View All Services" at bounding box center [480, 369] width 886 height 53
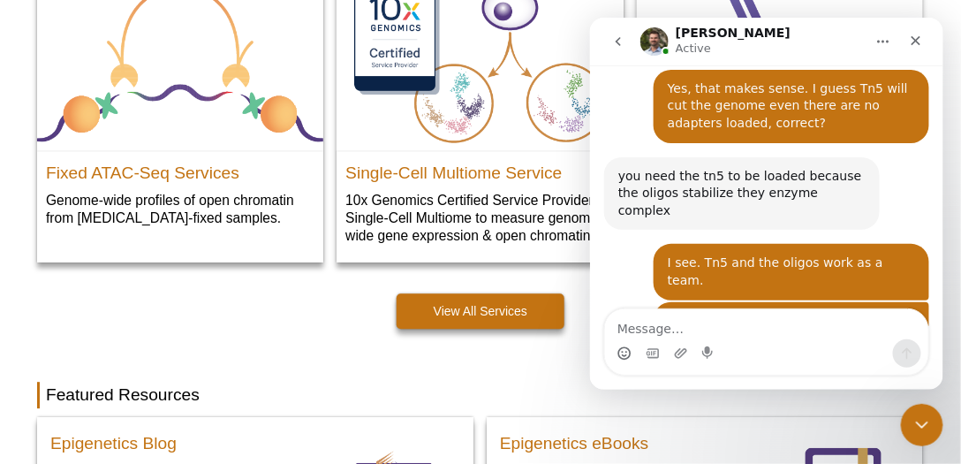
scroll to position [1084, 0]
click at [773, 371] on div "thanks you too! [PERSON_NAME] • Just now" at bounding box center [765, 410] width 325 height 78
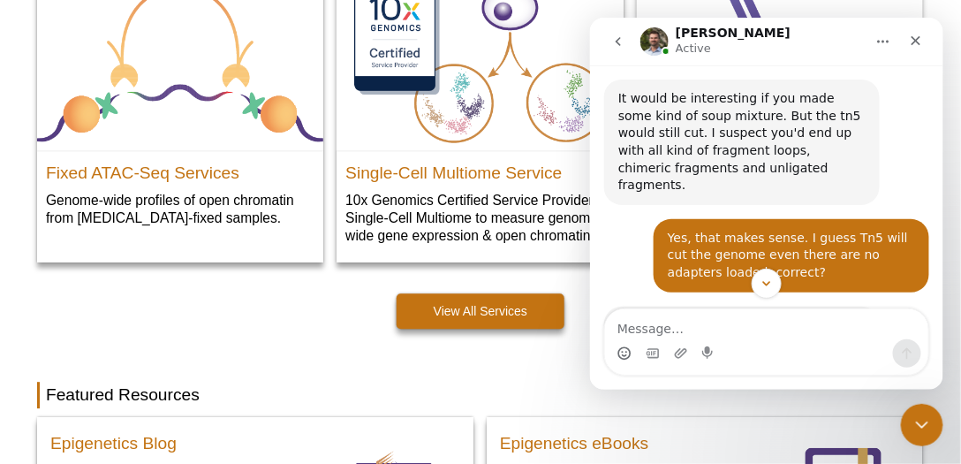
scroll to position [883, 0]
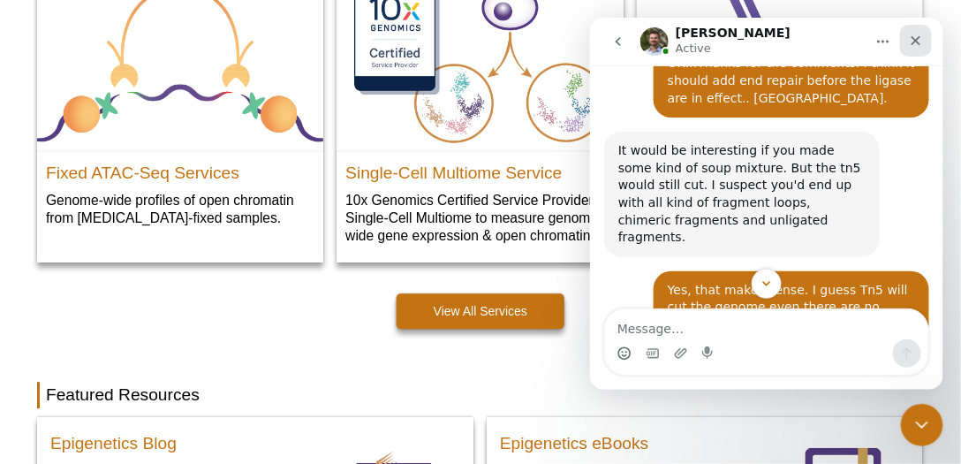
drag, startPoint x: 923, startPoint y: 40, endPoint x: 1339, endPoint y: 24, distance: 417.1
click at [923, 40] on div "Close" at bounding box center [915, 40] width 32 height 32
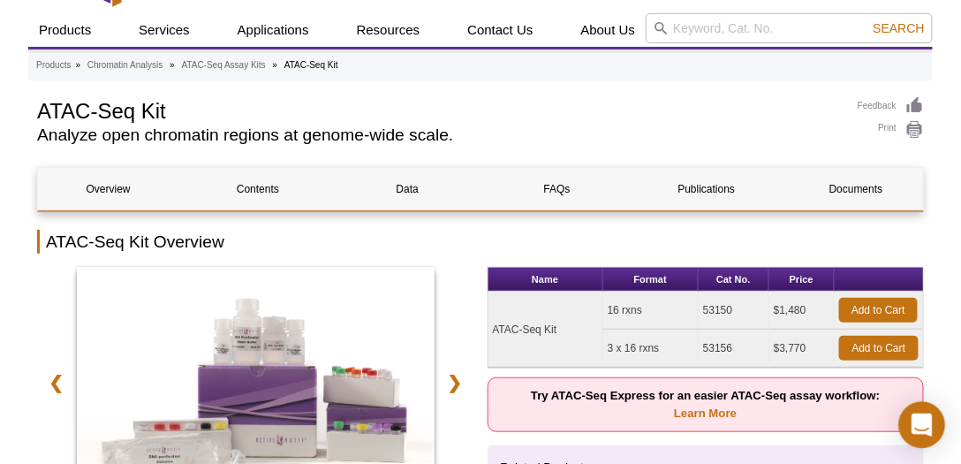
click at [927, 427] on icon "Open Intercom Messenger" at bounding box center [921, 424] width 23 height 23
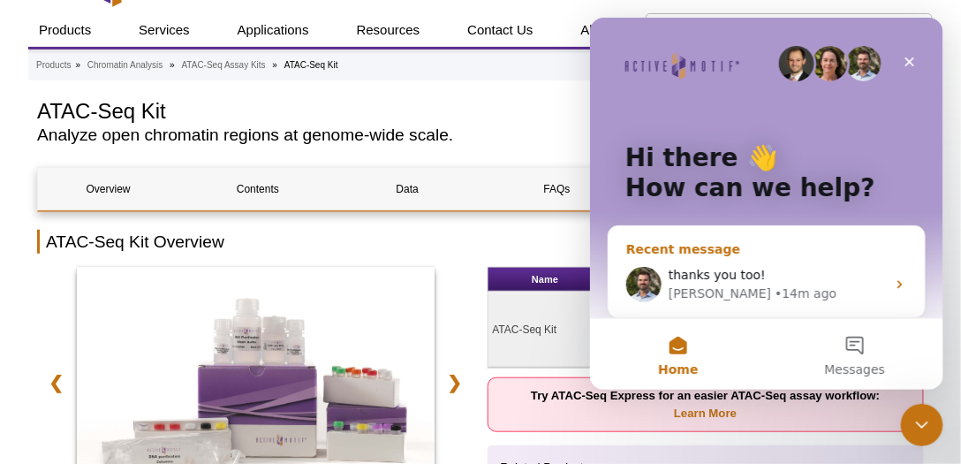
click at [727, 282] on div "thanks you too!" at bounding box center [776, 274] width 217 height 19
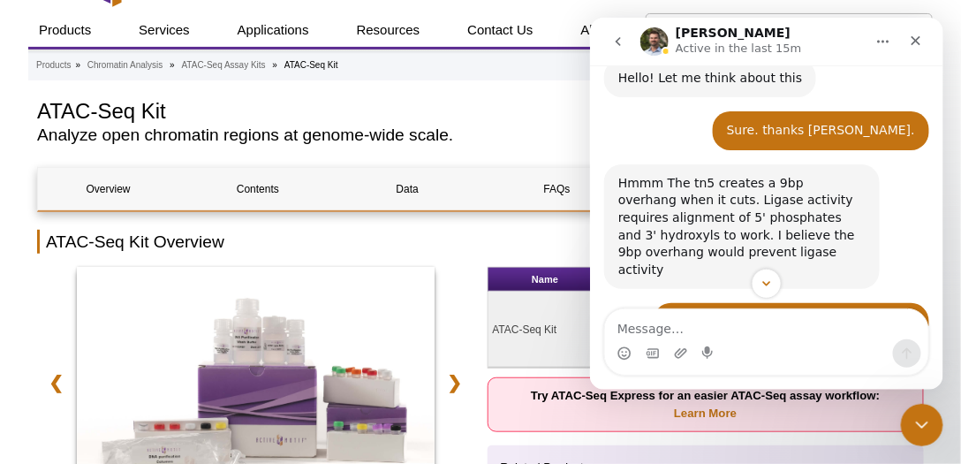
scroll to position [562, 0]
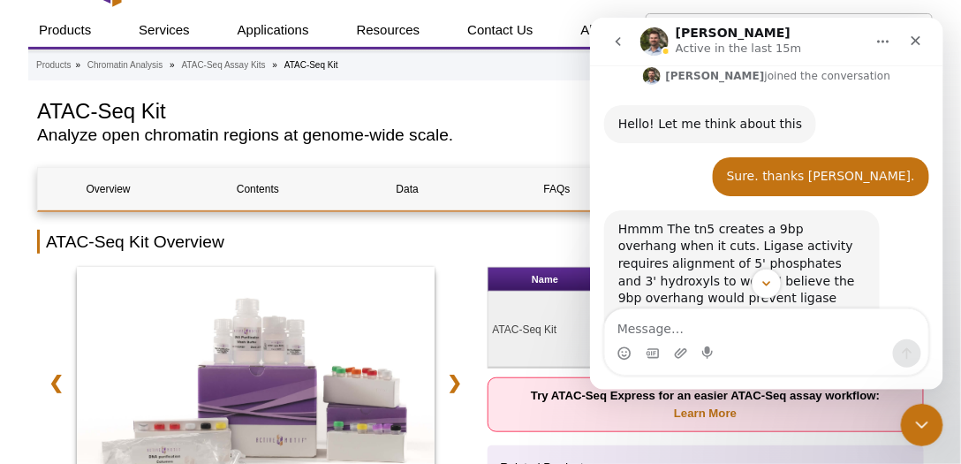
click at [884, 40] on icon "Home" at bounding box center [882, 41] width 14 height 14
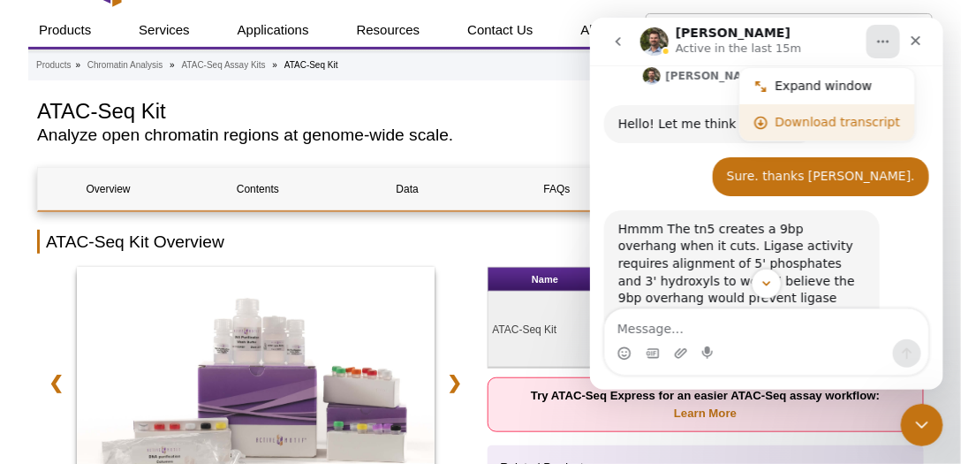
click at [815, 126] on div "Download transcript" at bounding box center [836, 121] width 125 height 19
